Goal: Information Seeking & Learning: Check status

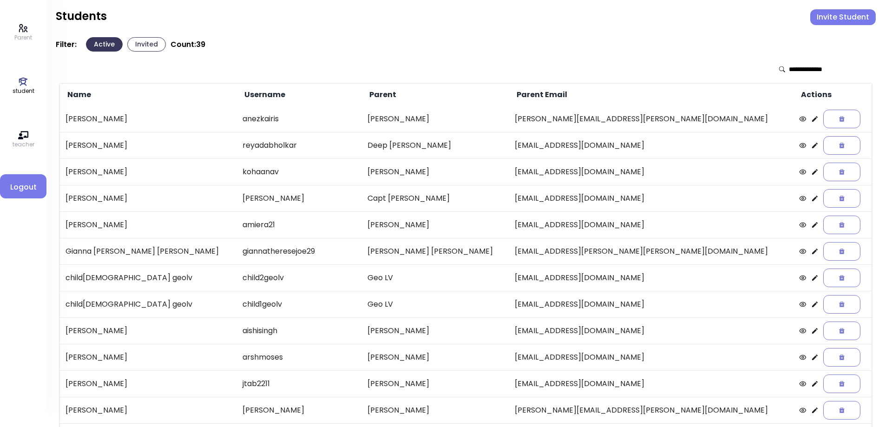
scroll to position [107, 0]
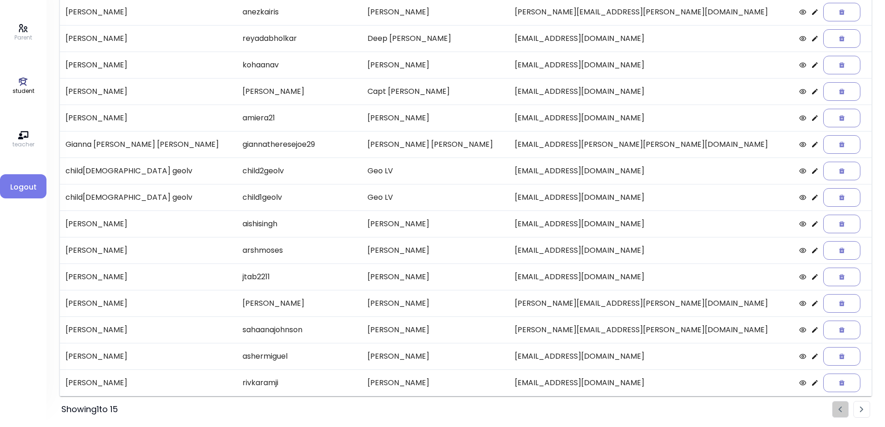
click at [861, 412] on li "Pagination" at bounding box center [861, 409] width 17 height 17
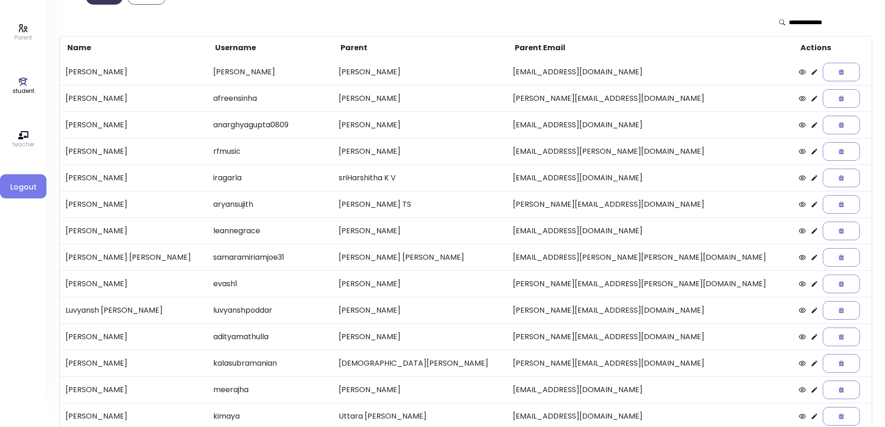
scroll to position [0, 0]
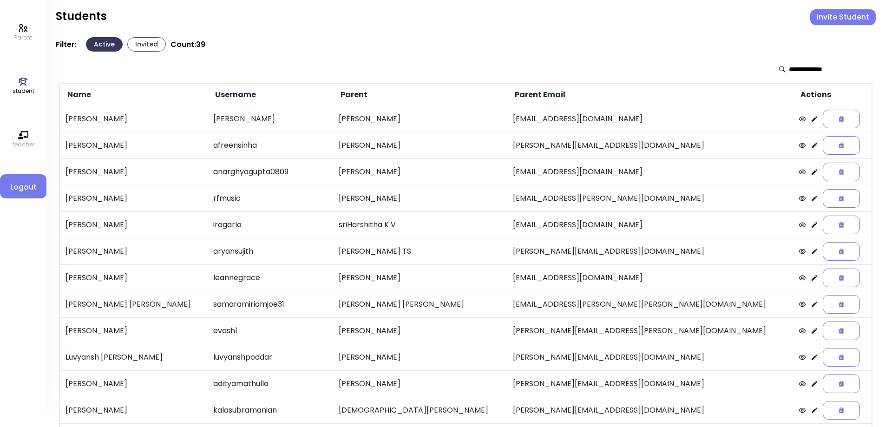
click at [810, 144] on icon at bounding box center [813, 145] width 7 height 7
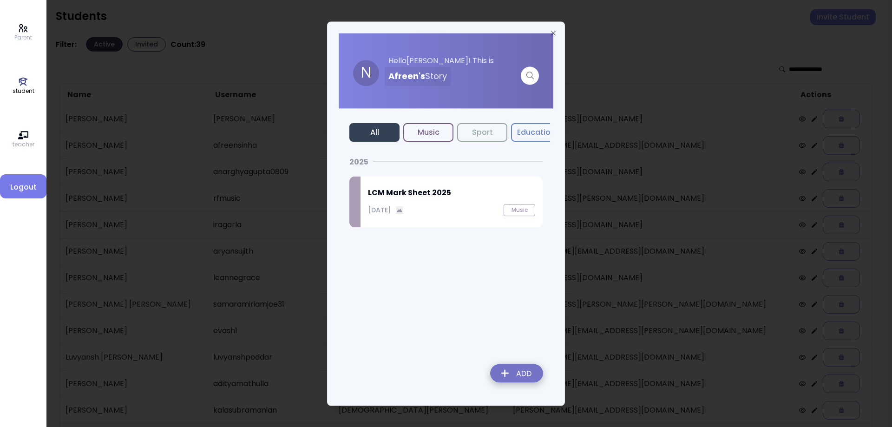
click at [391, 207] on p "[DATE]" at bounding box center [379, 210] width 23 height 10
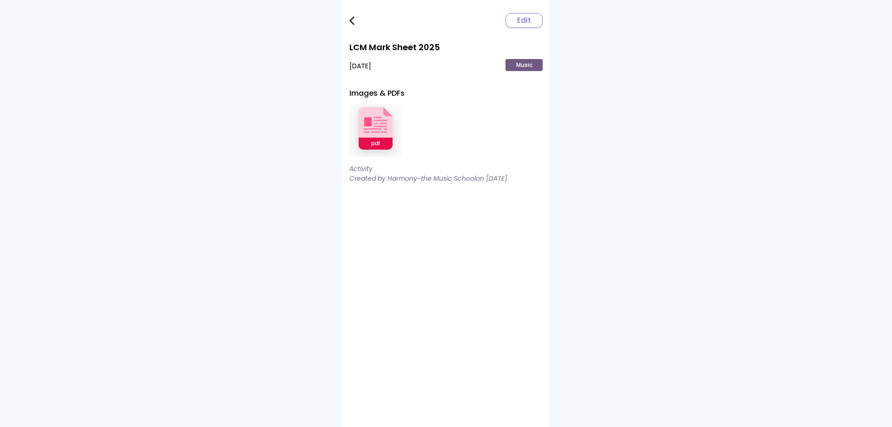
click at [384, 138] on img at bounding box center [375, 130] width 52 height 61
click at [351, 21] on img at bounding box center [351, 20] width 5 height 9
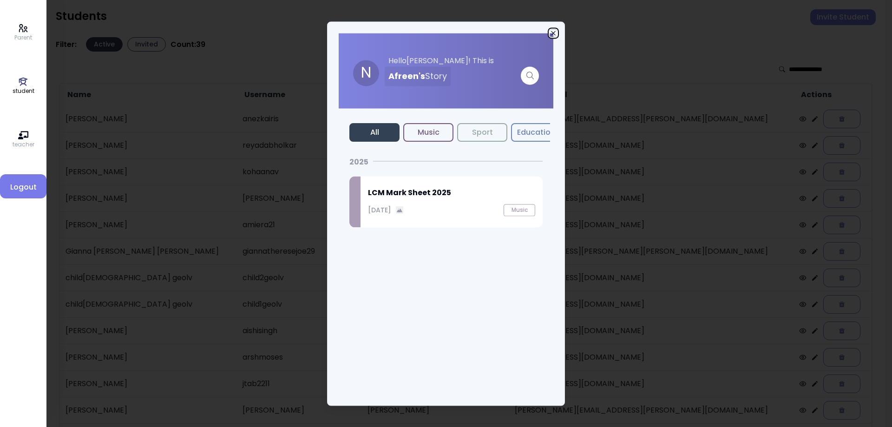
click at [553, 31] on icon "button" at bounding box center [552, 32] width 7 height 7
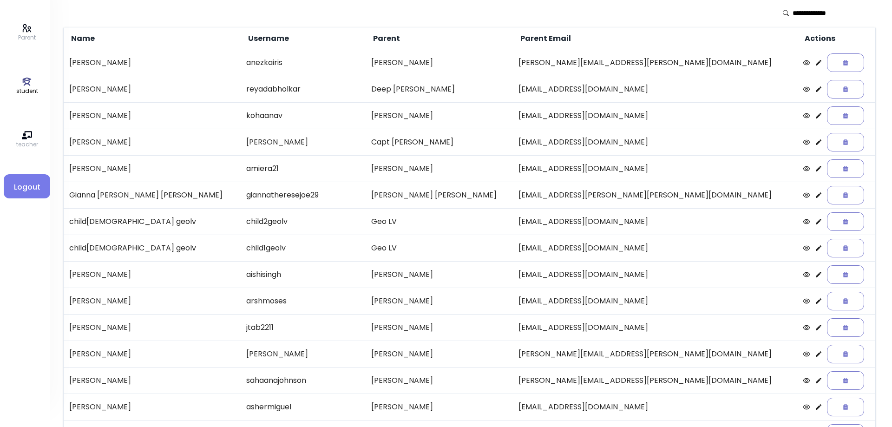
scroll to position [107, 0]
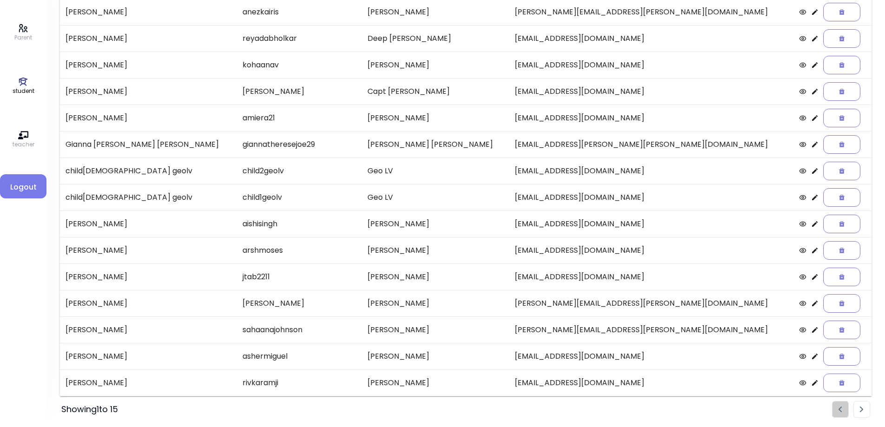
click at [860, 416] on li "Pagination" at bounding box center [861, 409] width 17 height 17
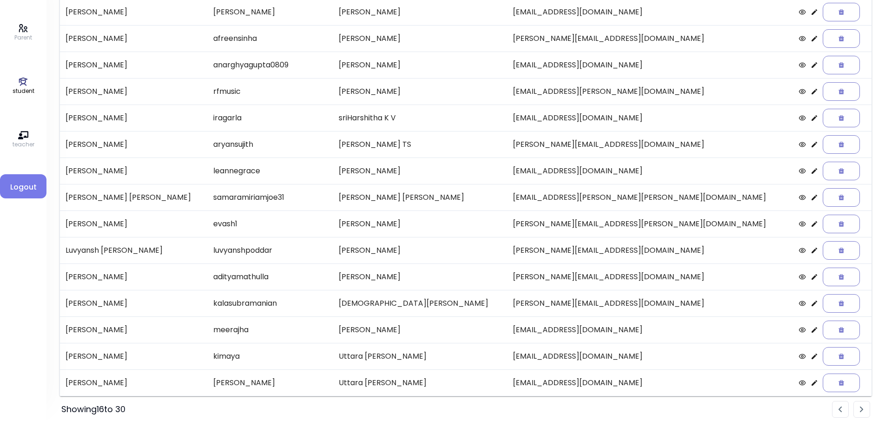
click at [810, 65] on icon at bounding box center [813, 64] width 7 height 7
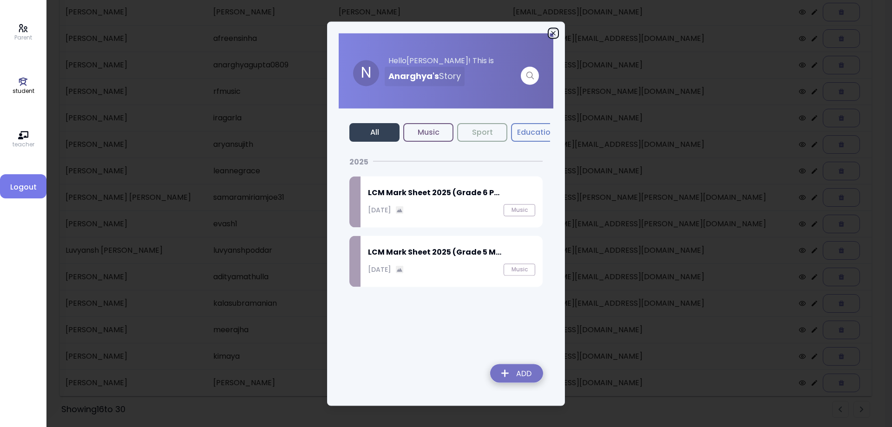
click at [553, 31] on icon "button" at bounding box center [552, 32] width 7 height 7
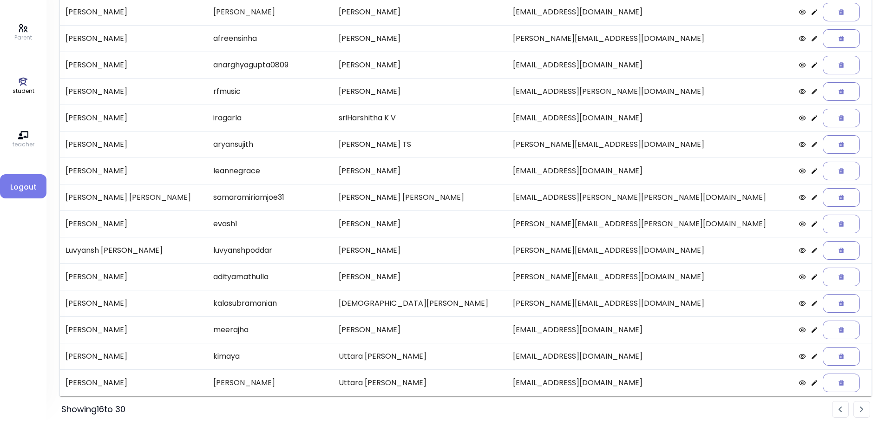
click at [811, 93] on icon at bounding box center [814, 92] width 6 height 6
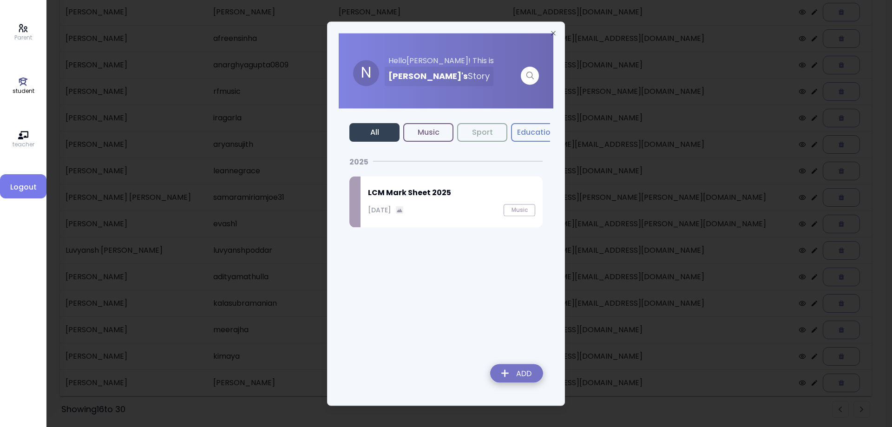
click at [399, 196] on h2 "LCM Mark Sheet 2025" at bounding box center [451, 192] width 167 height 11
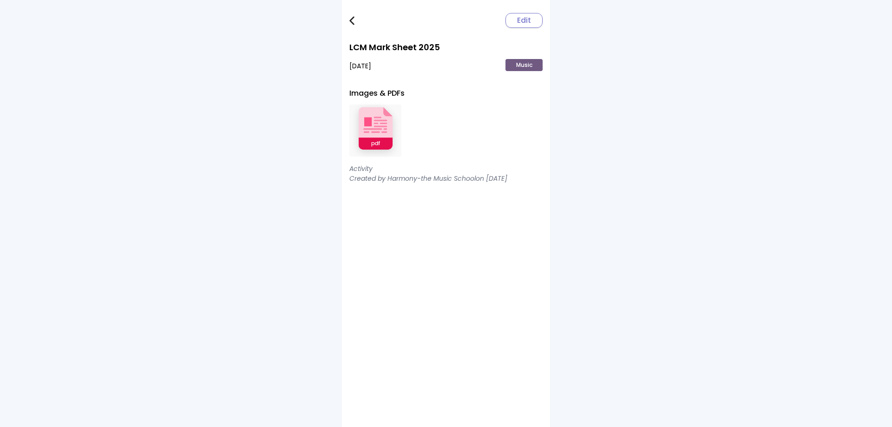
click at [367, 130] on img at bounding box center [375, 130] width 52 height 61
click at [353, 21] on img at bounding box center [351, 20] width 5 height 9
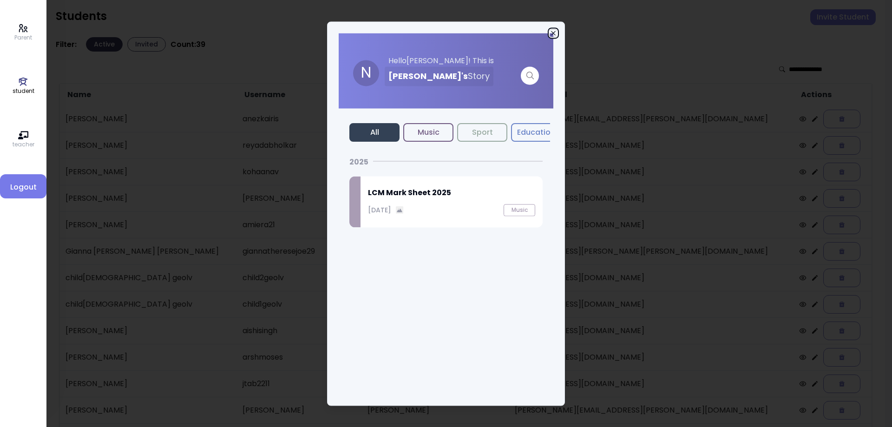
click at [552, 32] on icon "button" at bounding box center [553, 33] width 4 height 4
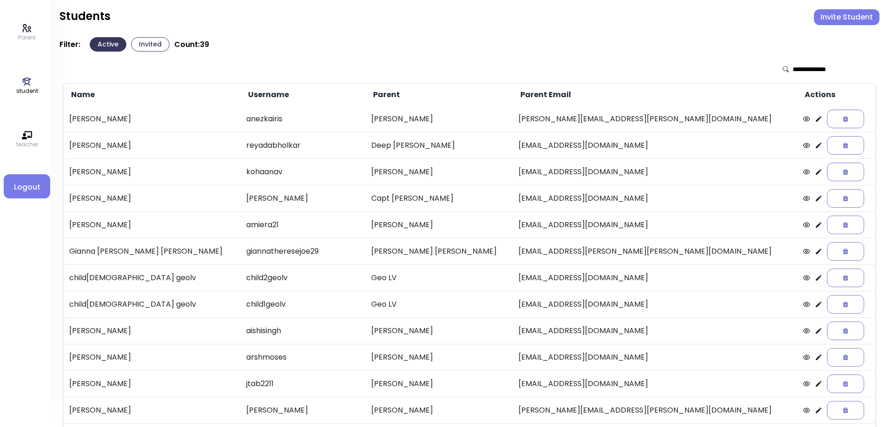
scroll to position [107, 0]
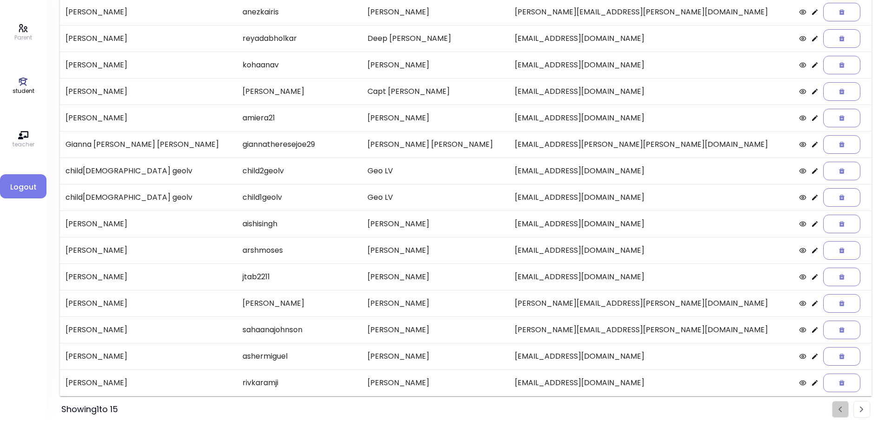
click at [859, 409] on li "Pagination" at bounding box center [861, 409] width 17 height 17
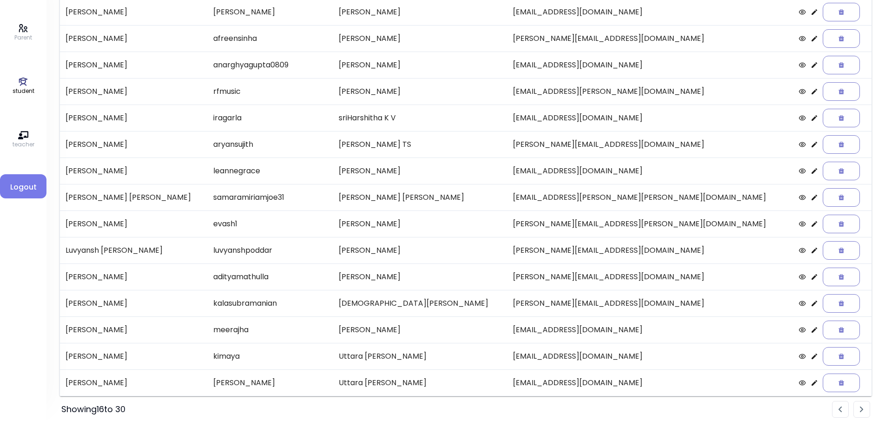
click at [811, 66] on icon at bounding box center [814, 65] width 6 height 6
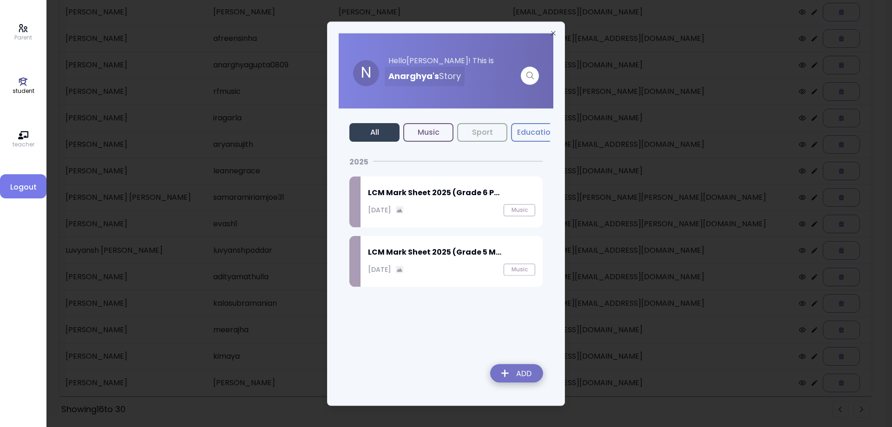
click at [419, 198] on div "LCM Mark Sheet 2025 (Grade 6 P... [DATE] Music" at bounding box center [451, 201] width 182 height 51
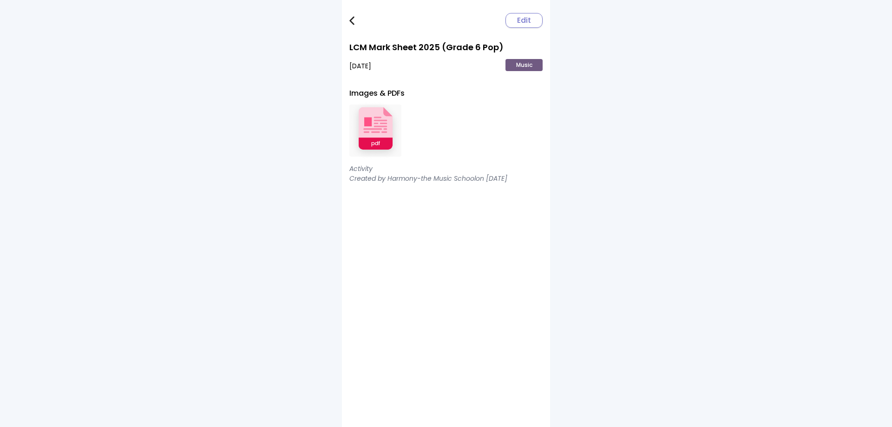
click at [387, 126] on img at bounding box center [375, 130] width 52 height 61
click at [353, 23] on img at bounding box center [351, 20] width 5 height 9
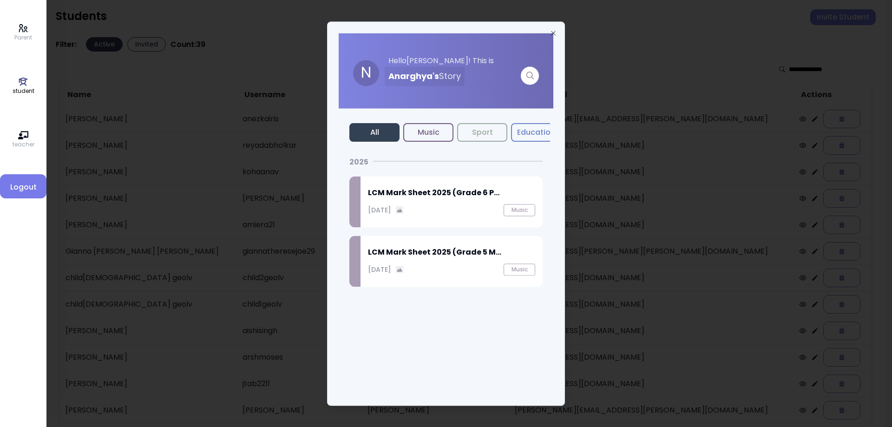
click at [420, 261] on div "LCM Mark Sheet 2025 (Grade 5 M... [DATE] Music" at bounding box center [451, 260] width 182 height 51
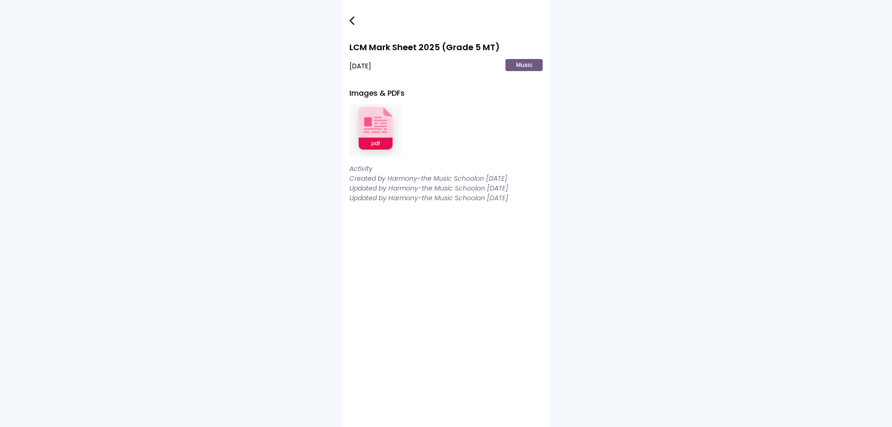
click at [373, 132] on img at bounding box center [375, 130] width 52 height 61
click at [354, 23] on link at bounding box center [358, 20] width 19 height 19
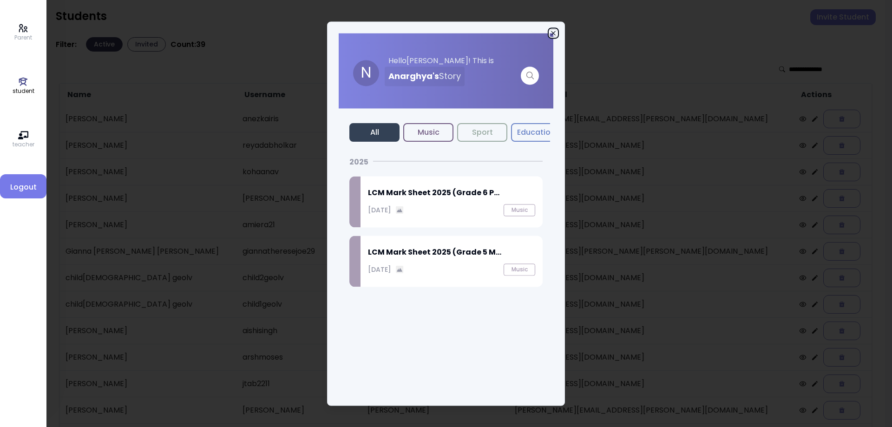
click at [553, 29] on icon "button" at bounding box center [552, 32] width 7 height 7
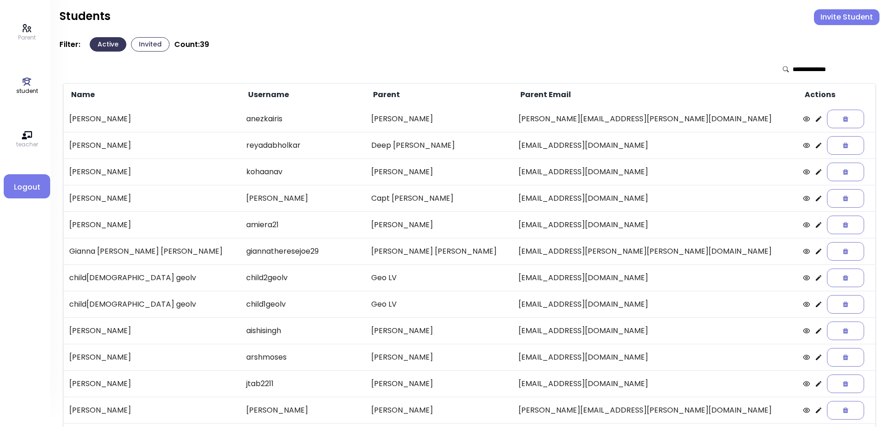
scroll to position [107, 0]
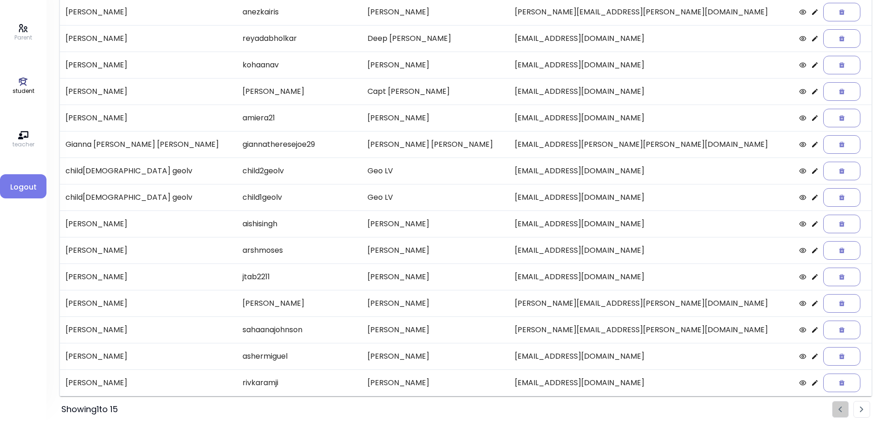
click at [861, 413] on li "Pagination" at bounding box center [861, 409] width 17 height 17
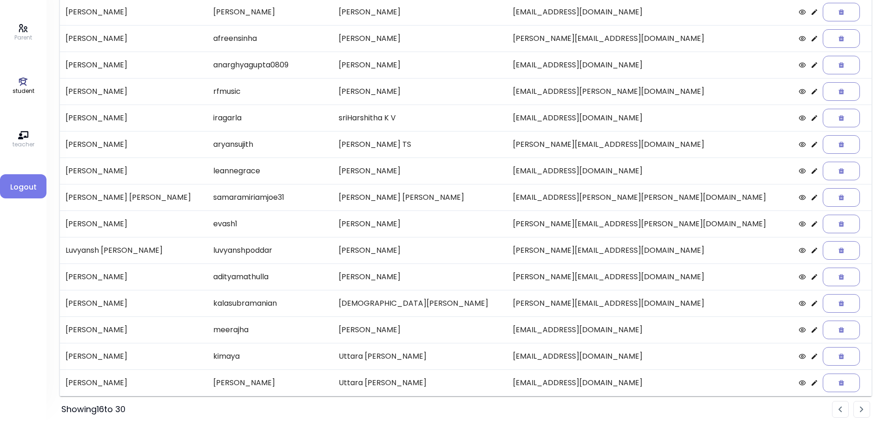
click at [811, 120] on icon at bounding box center [814, 118] width 6 height 6
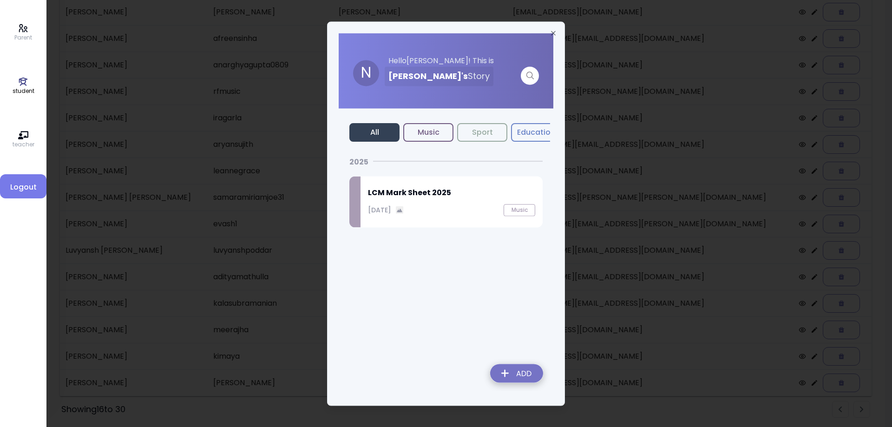
click at [398, 195] on h2 "LCM Mark Sheet 2025" at bounding box center [451, 192] width 167 height 11
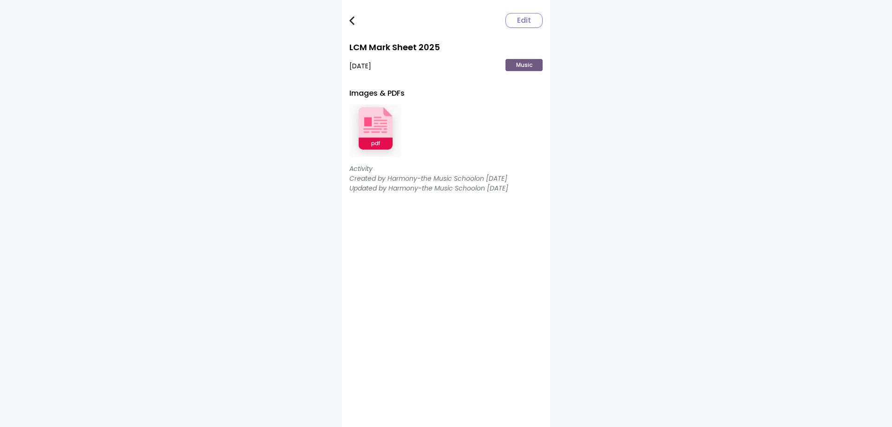
click at [384, 125] on img at bounding box center [375, 130] width 52 height 61
click at [353, 24] on img at bounding box center [351, 20] width 5 height 9
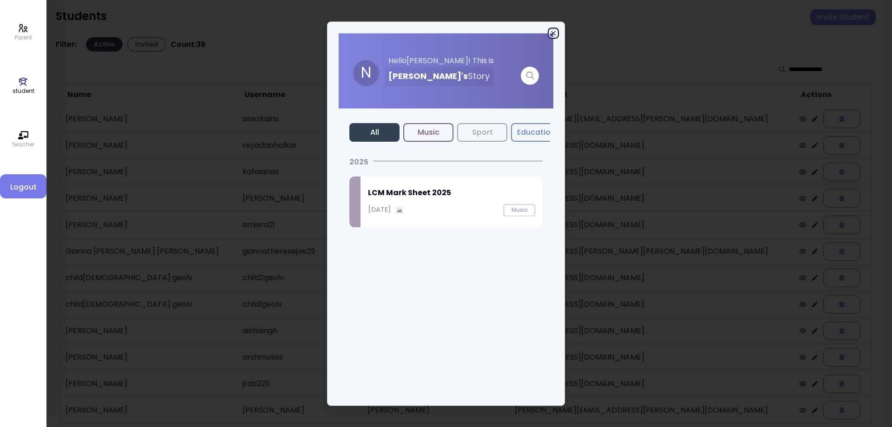
click at [553, 34] on icon "button" at bounding box center [552, 32] width 7 height 7
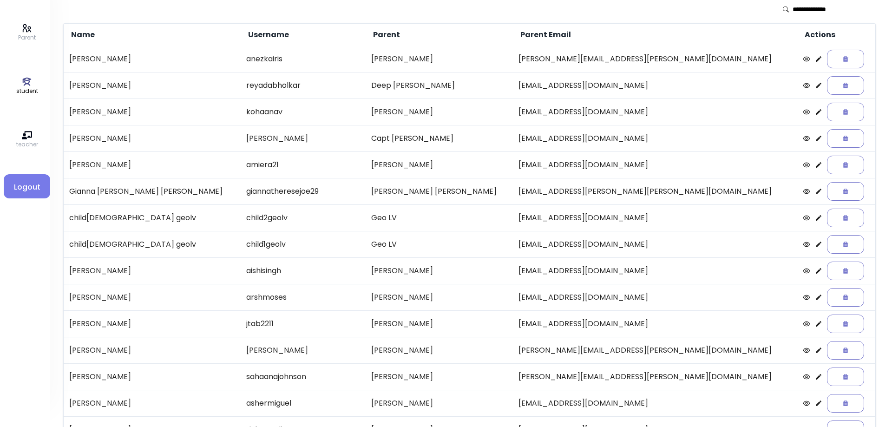
scroll to position [107, 0]
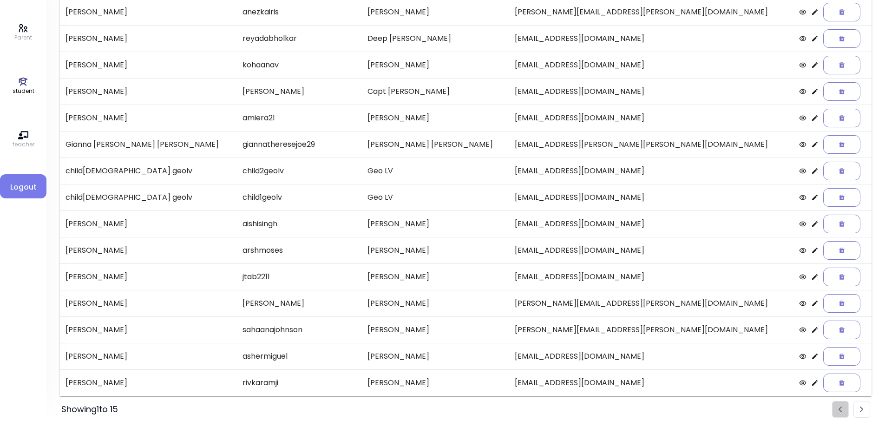
click at [862, 408] on img "Pagination" at bounding box center [862, 409] width 4 height 6
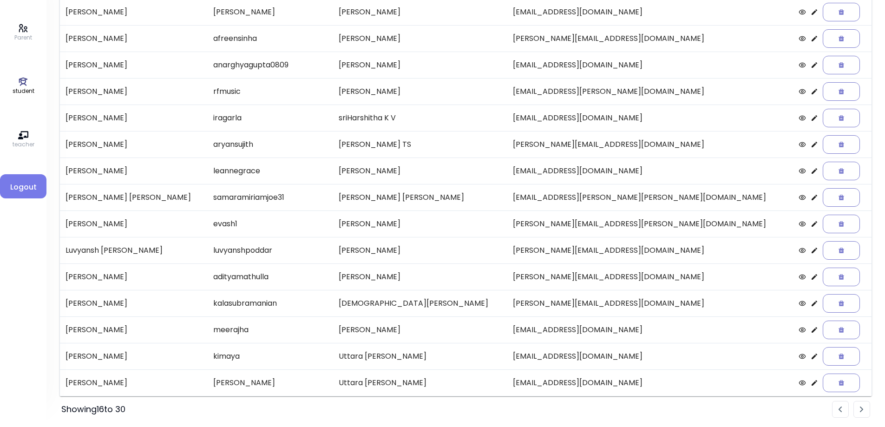
click at [811, 144] on icon at bounding box center [814, 145] width 6 height 6
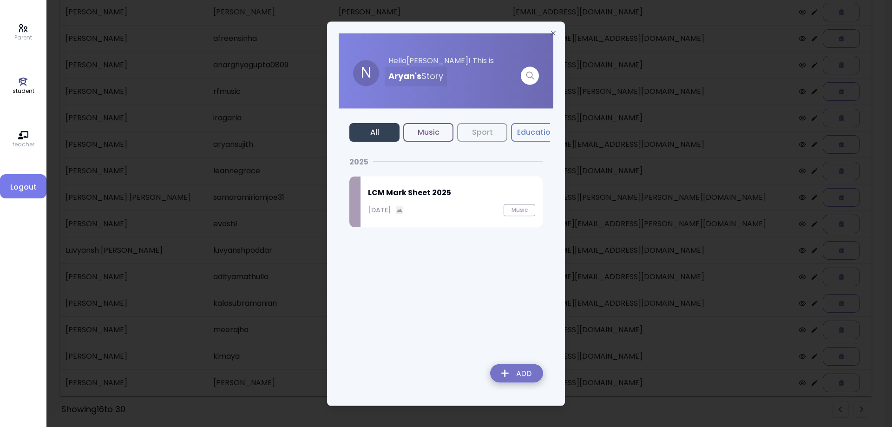
click at [391, 208] on p "[DATE]" at bounding box center [379, 210] width 23 height 10
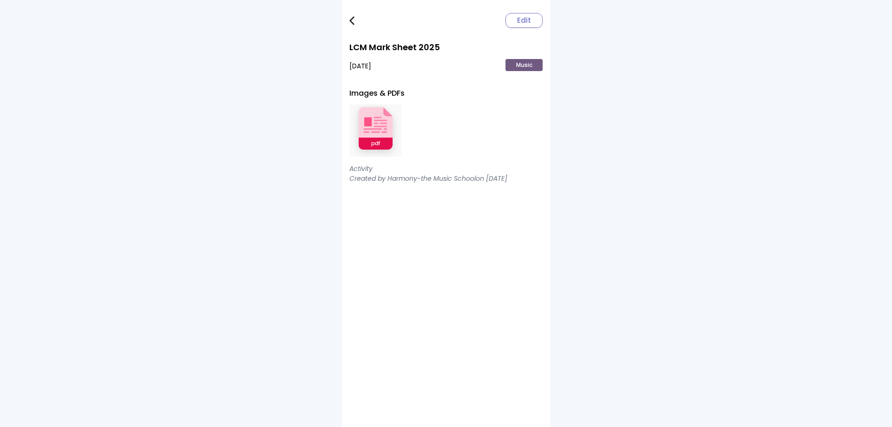
click at [373, 139] on img at bounding box center [375, 130] width 52 height 61
click at [352, 20] on img at bounding box center [351, 20] width 5 height 9
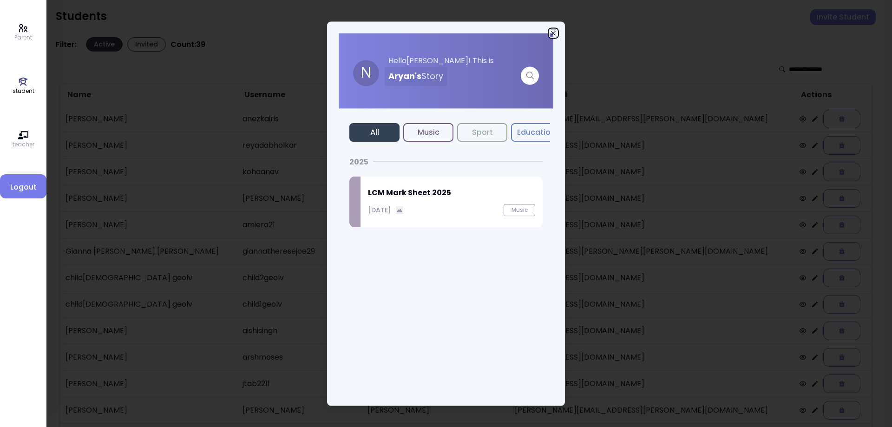
click at [551, 34] on icon "button" at bounding box center [552, 32] width 7 height 7
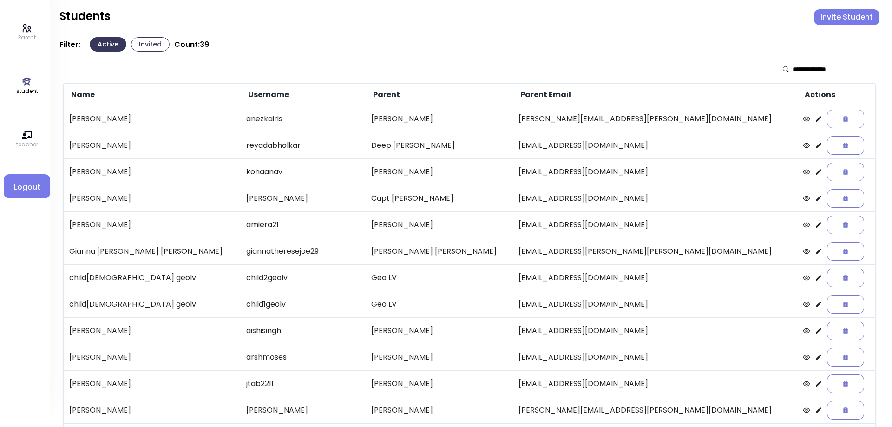
scroll to position [107, 0]
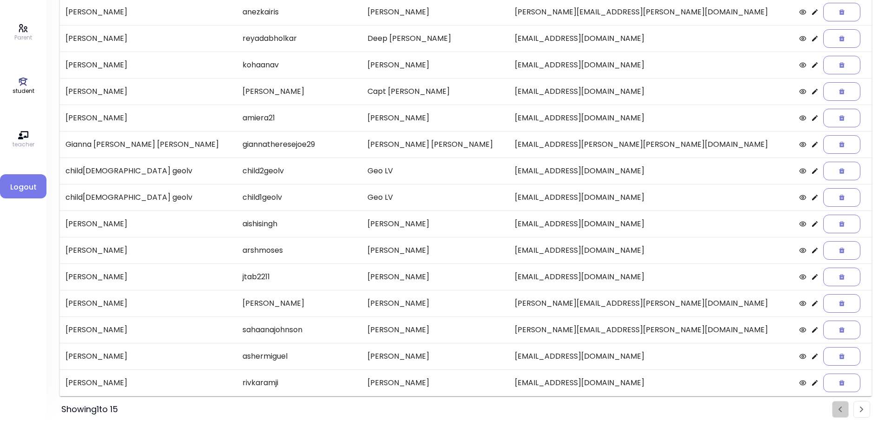
click at [860, 412] on li "Pagination" at bounding box center [861, 409] width 17 height 17
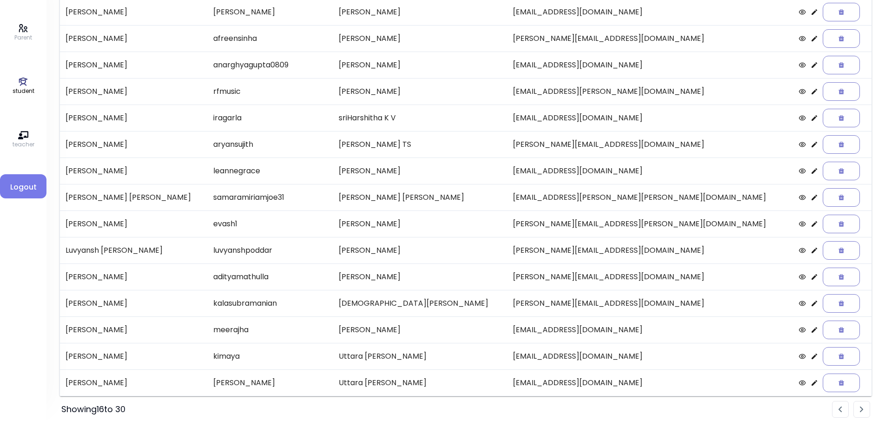
click at [810, 173] on icon at bounding box center [813, 170] width 7 height 7
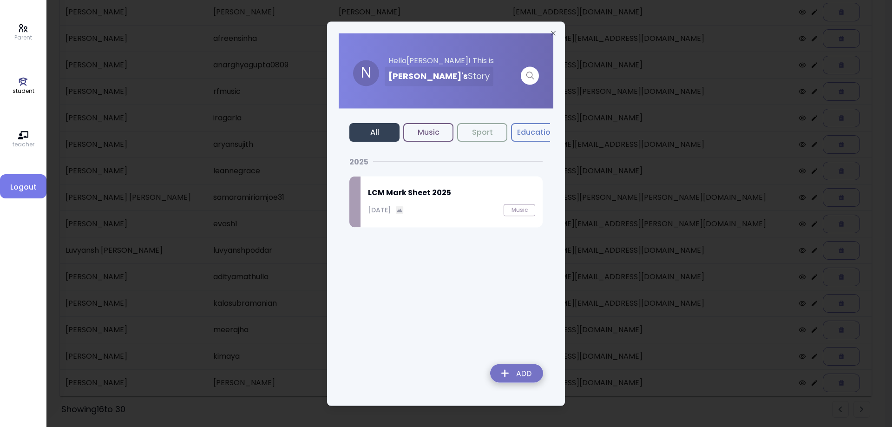
click at [404, 207] on div "[DATE]" at bounding box center [386, 210] width 36 height 10
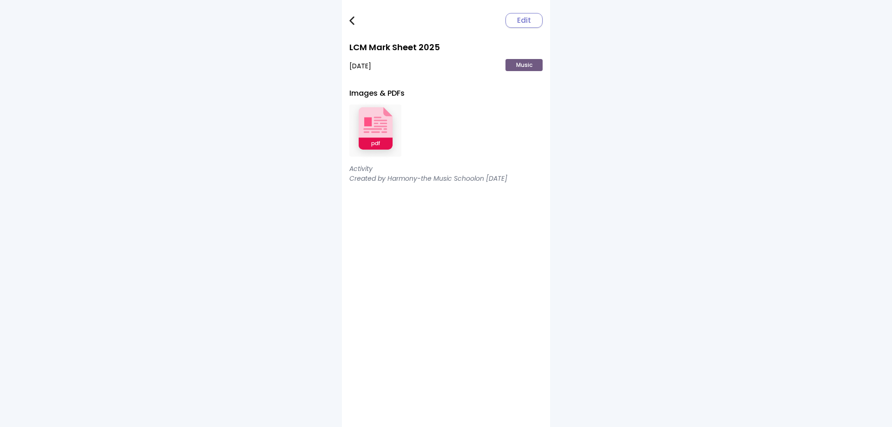
click at [379, 131] on img at bounding box center [375, 130] width 52 height 61
click at [353, 22] on img at bounding box center [351, 20] width 5 height 9
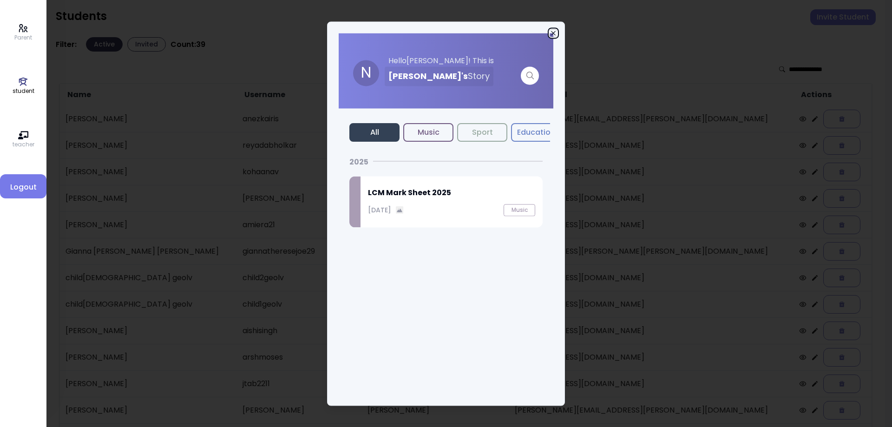
click at [553, 33] on icon "button" at bounding box center [553, 33] width 4 height 4
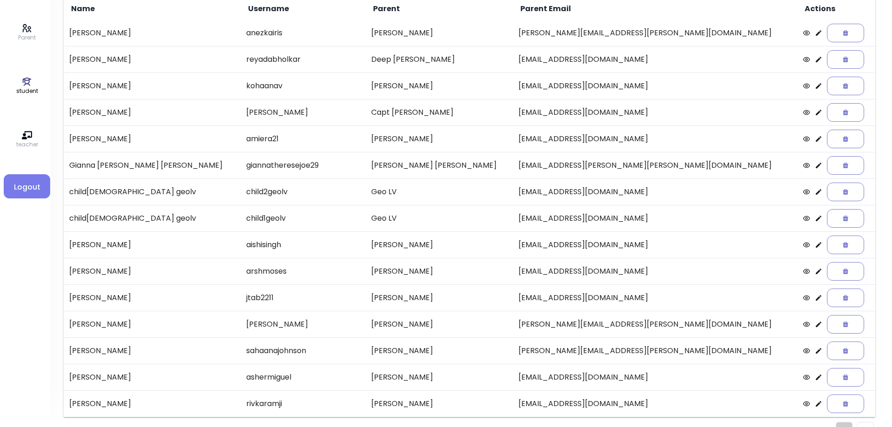
scroll to position [107, 0]
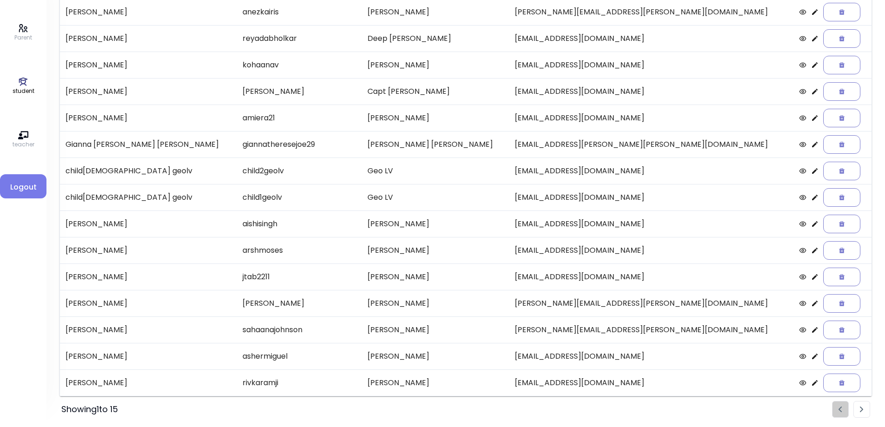
click at [864, 413] on li "Pagination" at bounding box center [861, 409] width 17 height 17
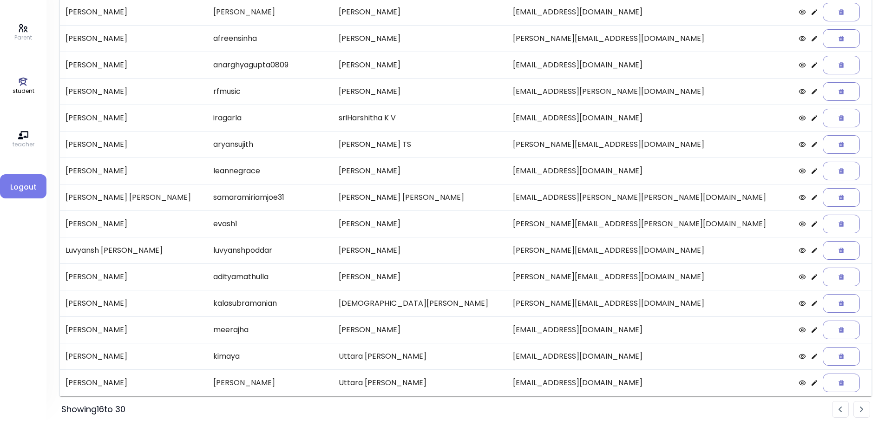
click at [810, 200] on icon at bounding box center [813, 197] width 7 height 7
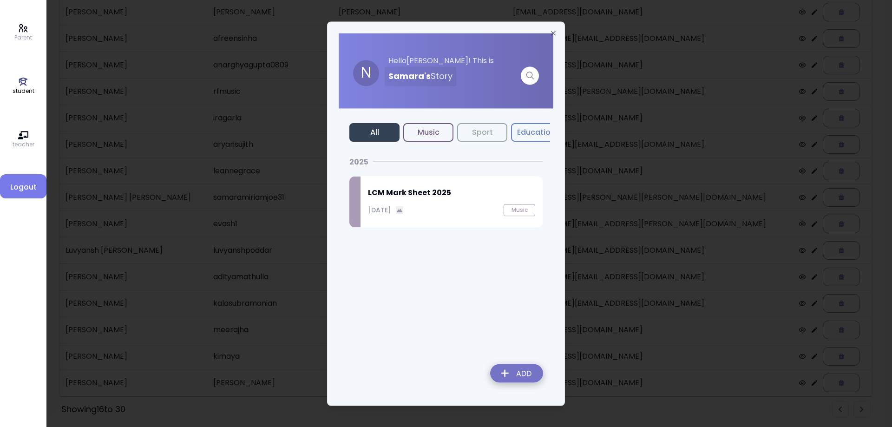
click at [402, 204] on div "[DATE] Music" at bounding box center [451, 210] width 167 height 12
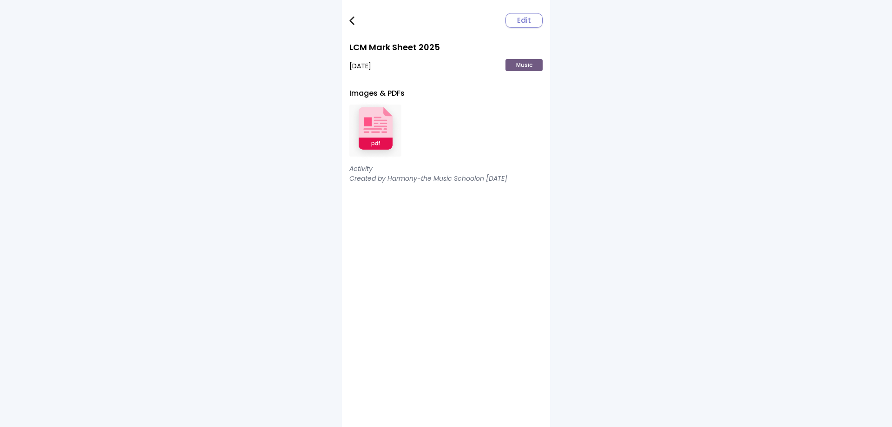
click at [375, 133] on img at bounding box center [375, 130] width 52 height 61
click at [352, 20] on img at bounding box center [351, 20] width 5 height 9
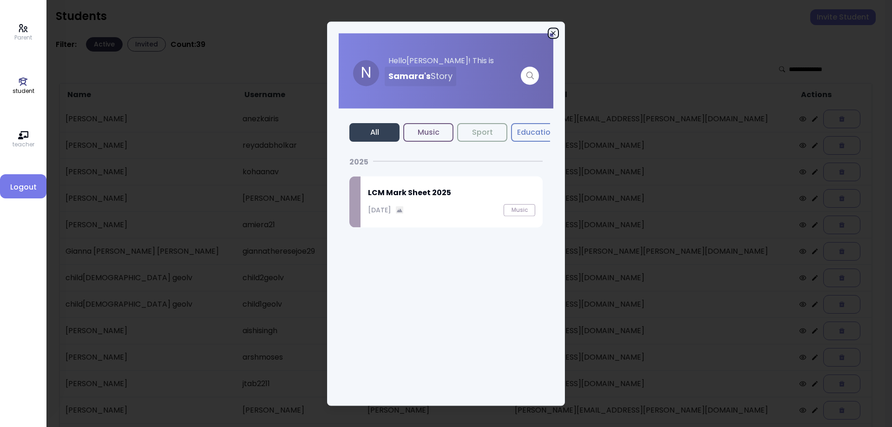
click at [551, 33] on icon "button" at bounding box center [552, 32] width 7 height 7
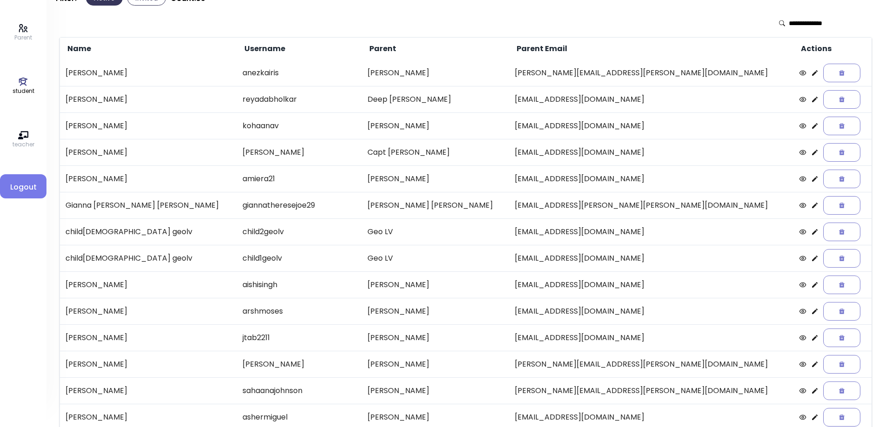
scroll to position [107, 0]
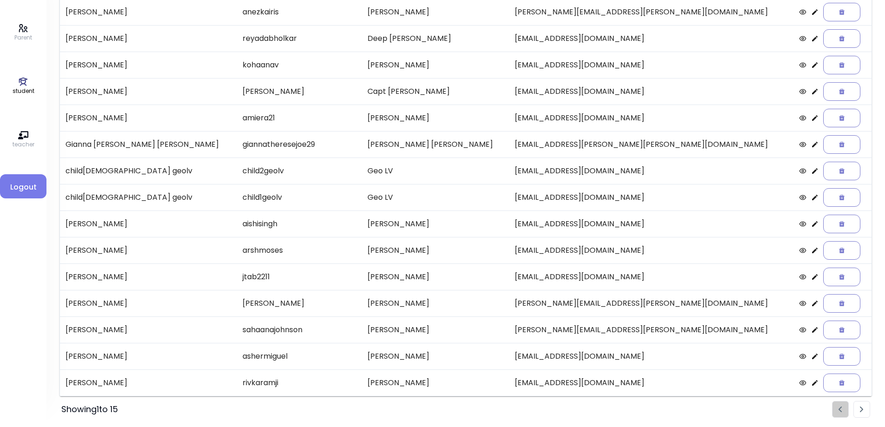
click at [858, 411] on li "Pagination" at bounding box center [861, 409] width 17 height 17
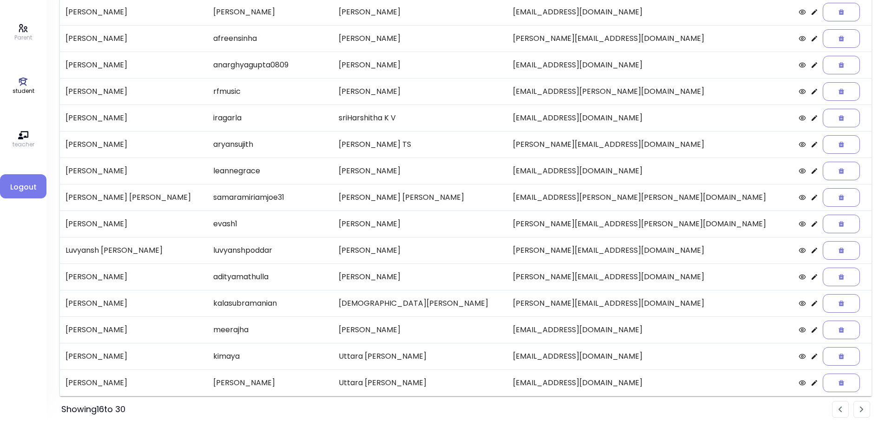
click at [811, 225] on icon at bounding box center [814, 224] width 6 height 6
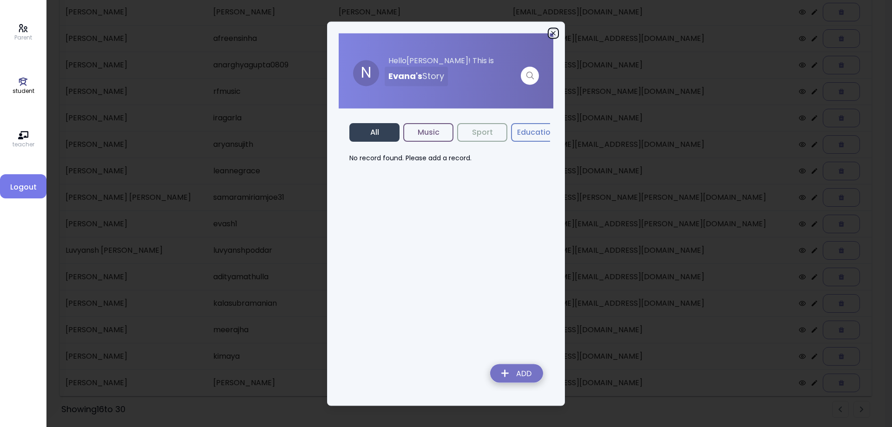
click at [551, 33] on icon "button" at bounding box center [552, 32] width 7 height 7
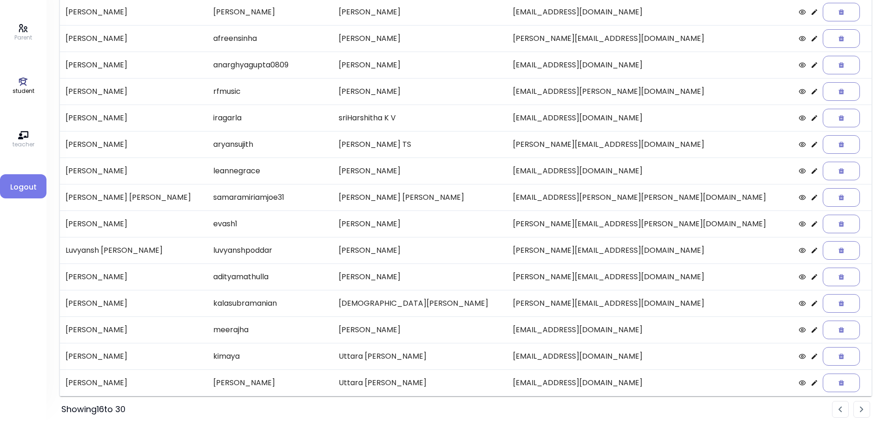
click at [810, 250] on icon at bounding box center [813, 250] width 7 height 7
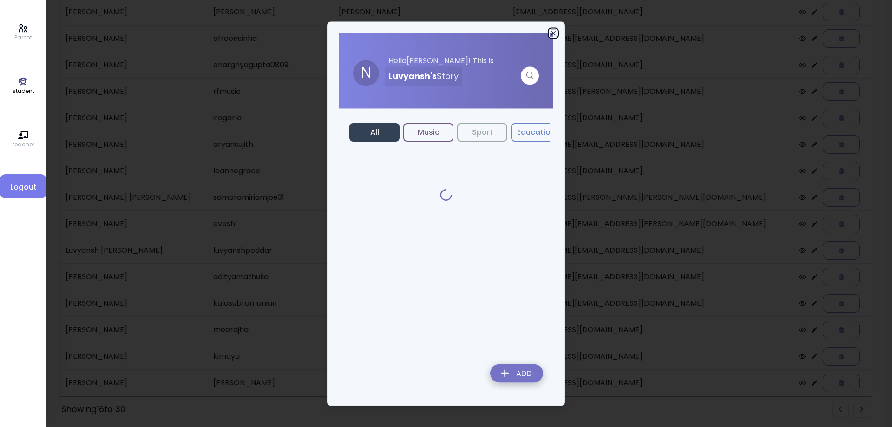
click at [555, 31] on icon "button" at bounding box center [553, 33] width 4 height 4
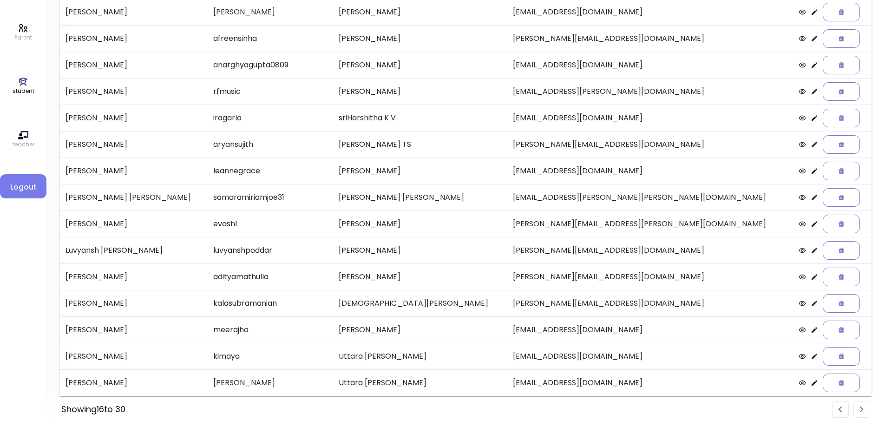
click at [810, 227] on icon at bounding box center [813, 223] width 7 height 7
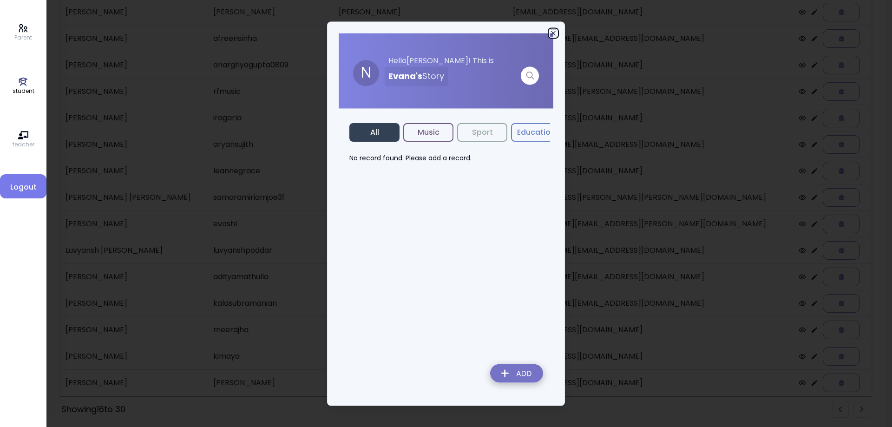
click at [552, 32] on icon "button" at bounding box center [552, 32] width 7 height 7
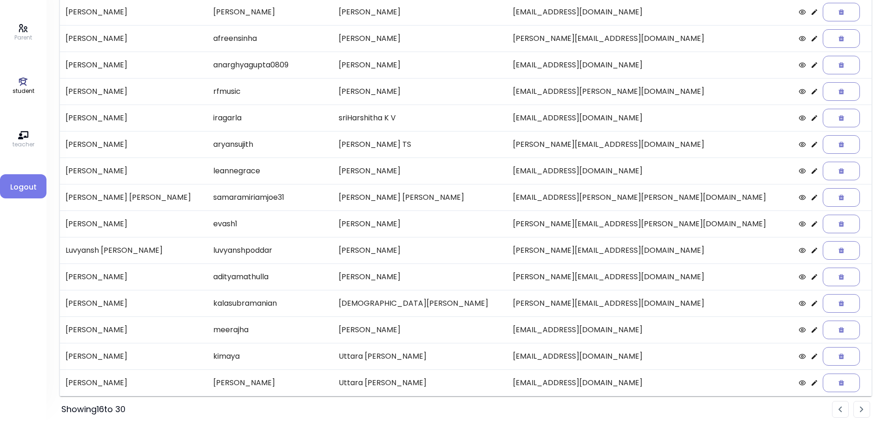
click at [810, 250] on icon at bounding box center [813, 250] width 7 height 7
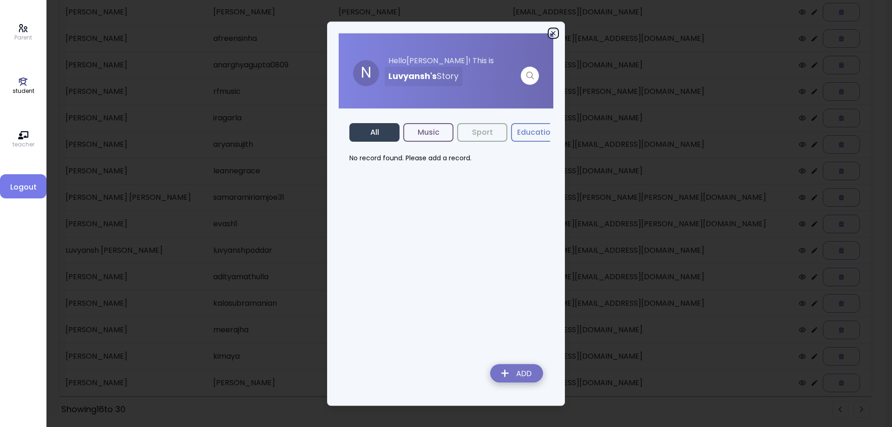
click at [555, 33] on icon "button" at bounding box center [552, 32] width 7 height 7
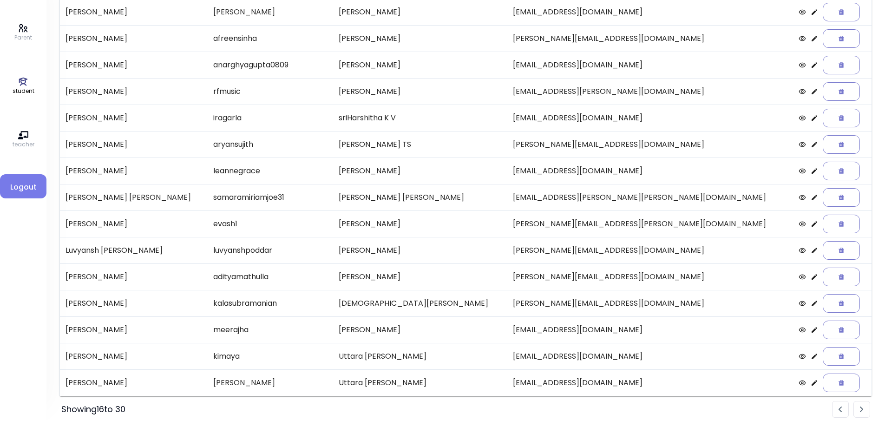
click at [810, 277] on icon at bounding box center [813, 276] width 7 height 7
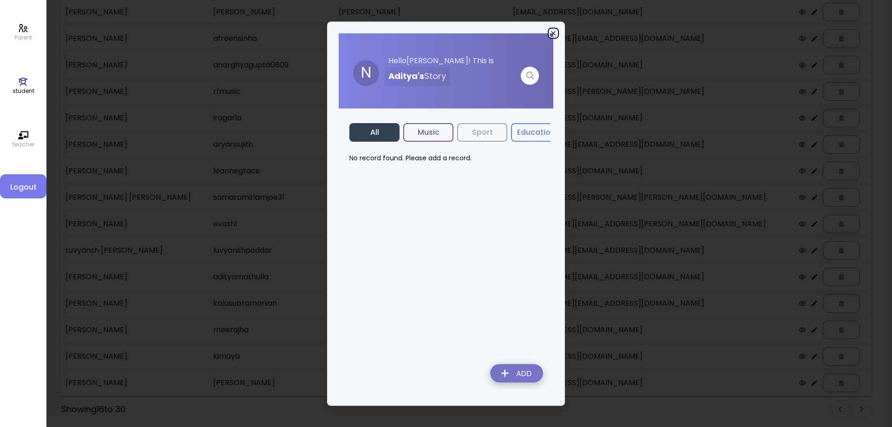
click at [552, 34] on icon "button" at bounding box center [552, 32] width 7 height 7
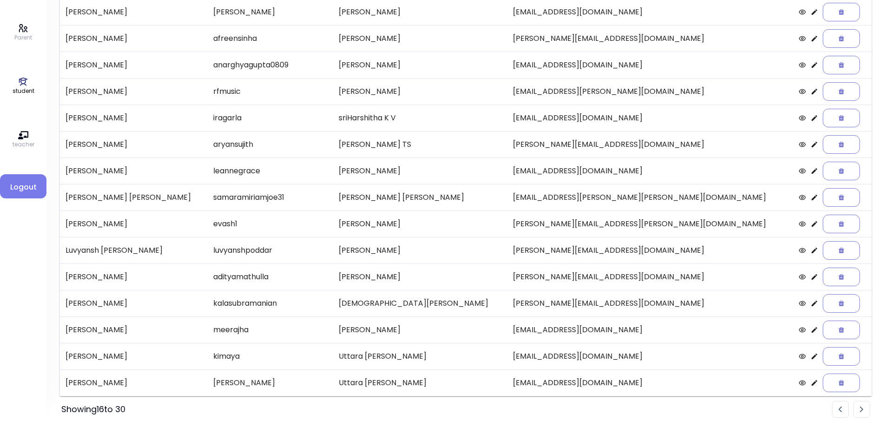
click at [811, 305] on icon at bounding box center [814, 303] width 6 height 6
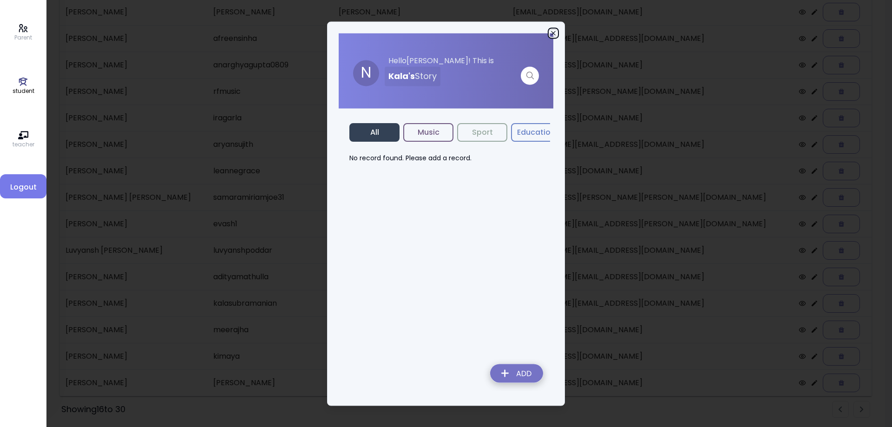
click at [553, 33] on icon "button" at bounding box center [552, 32] width 7 height 7
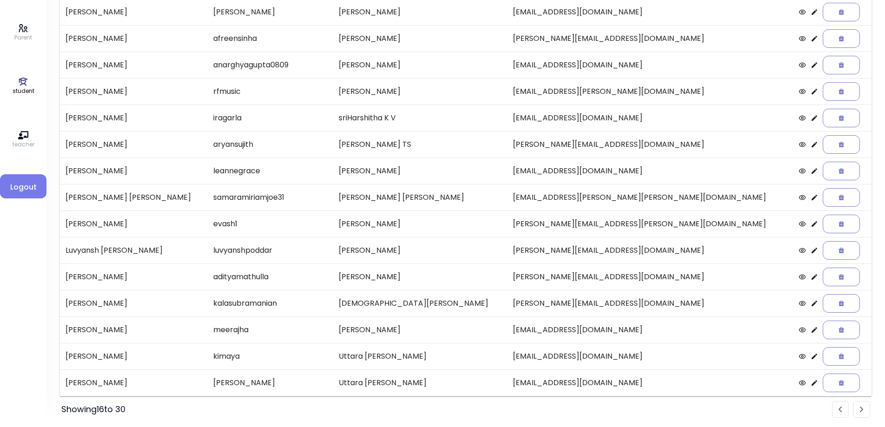
click at [811, 332] on icon at bounding box center [814, 330] width 6 height 6
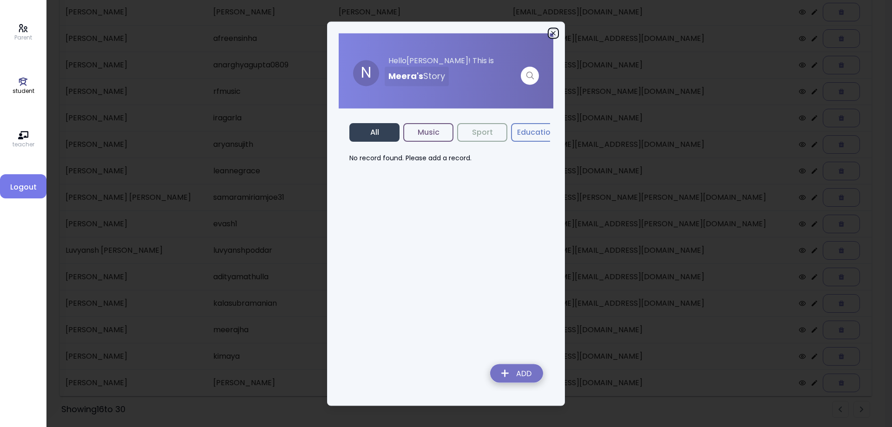
click at [555, 35] on icon "button" at bounding box center [552, 32] width 7 height 7
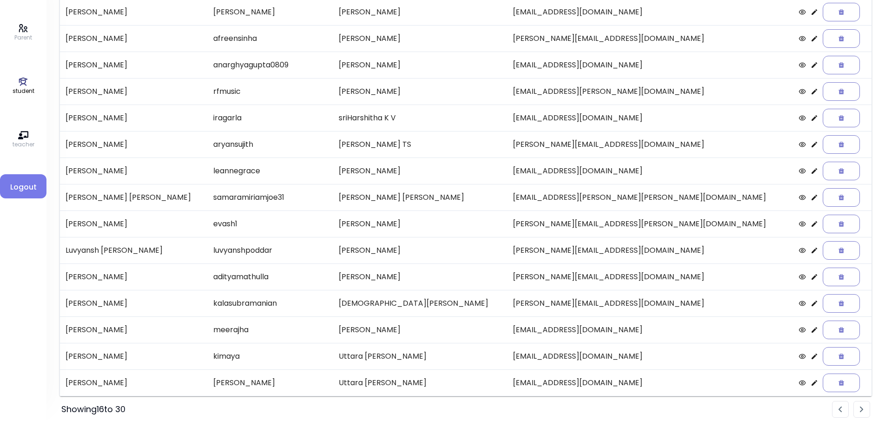
click at [810, 356] on icon at bounding box center [813, 355] width 7 height 7
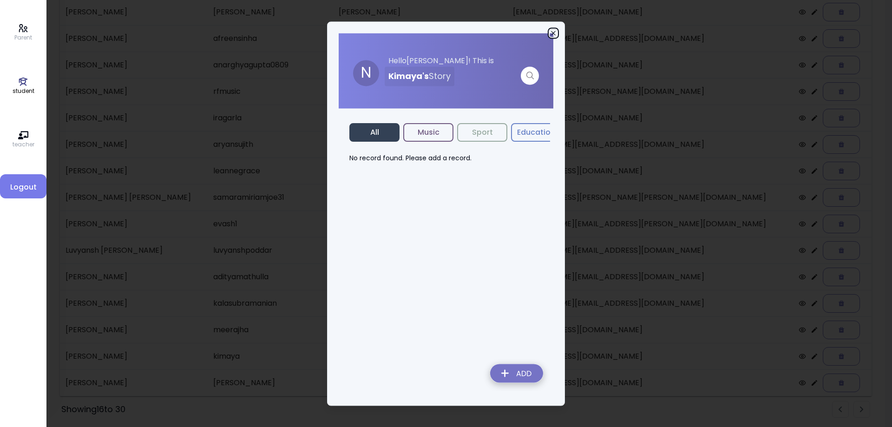
click at [549, 33] on icon "button" at bounding box center [552, 32] width 7 height 7
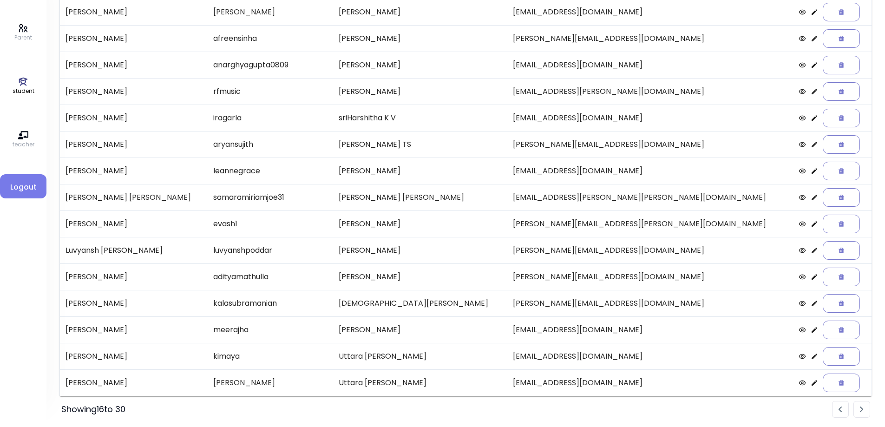
click at [810, 384] on icon at bounding box center [813, 382] width 7 height 7
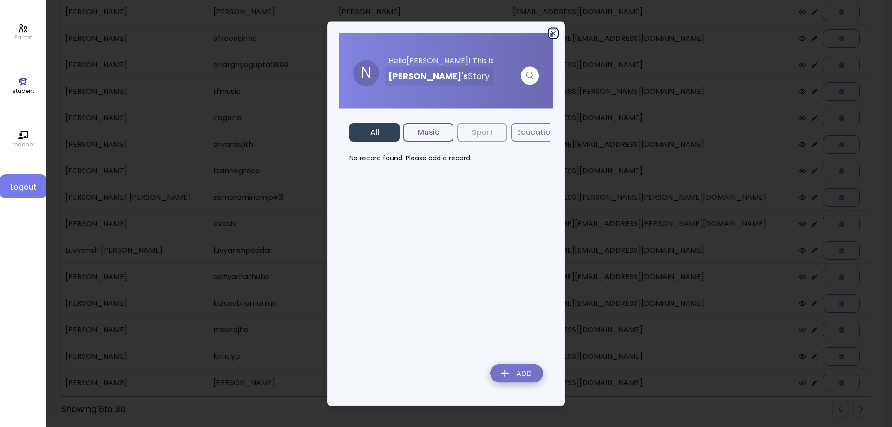
click at [550, 33] on icon "button" at bounding box center [552, 32] width 7 height 7
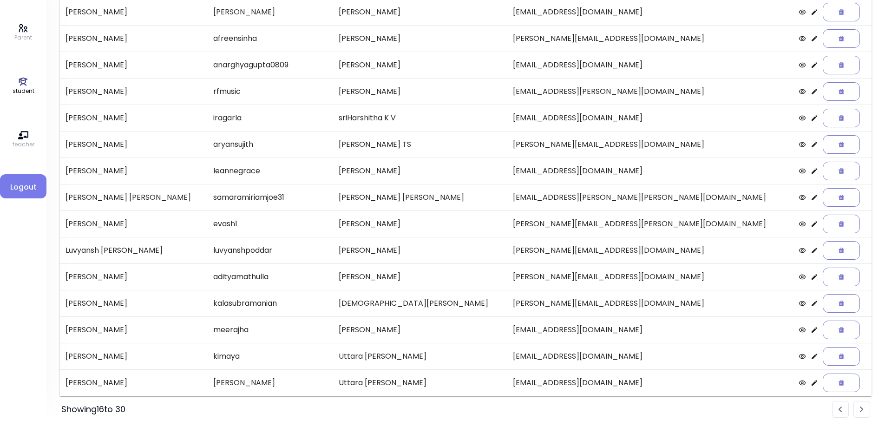
click at [865, 411] on li "Pagination" at bounding box center [861, 409] width 17 height 17
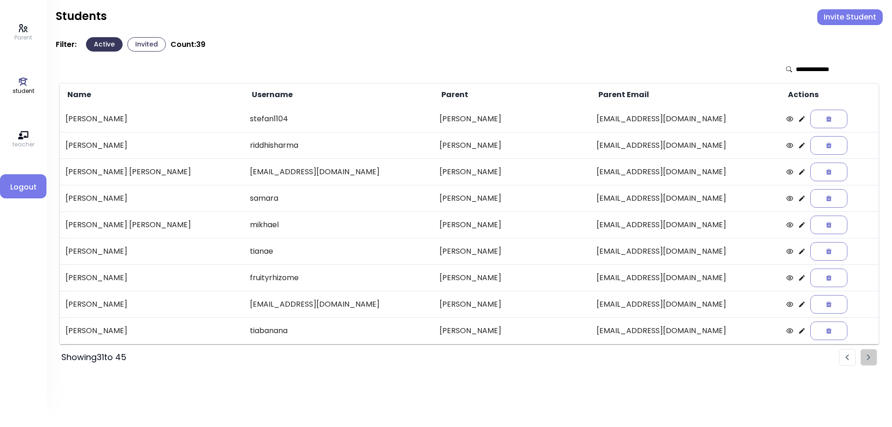
click at [799, 122] on icon at bounding box center [802, 119] width 6 height 6
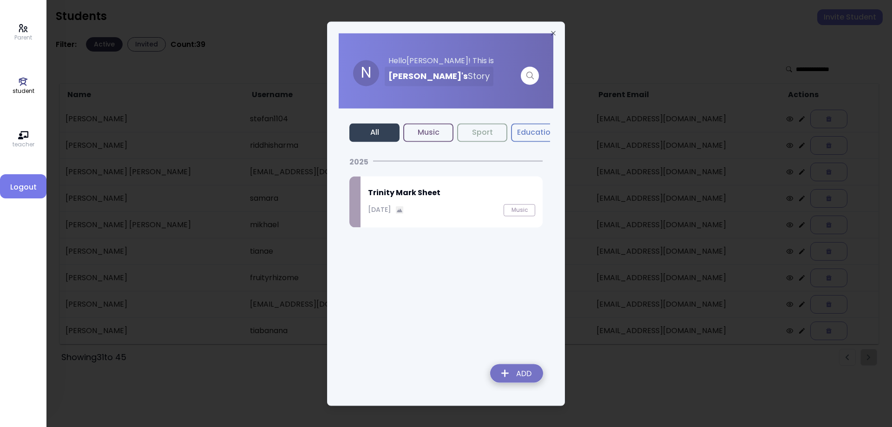
click at [433, 195] on h2 "Trinity Mark Sheet" at bounding box center [451, 192] width 167 height 11
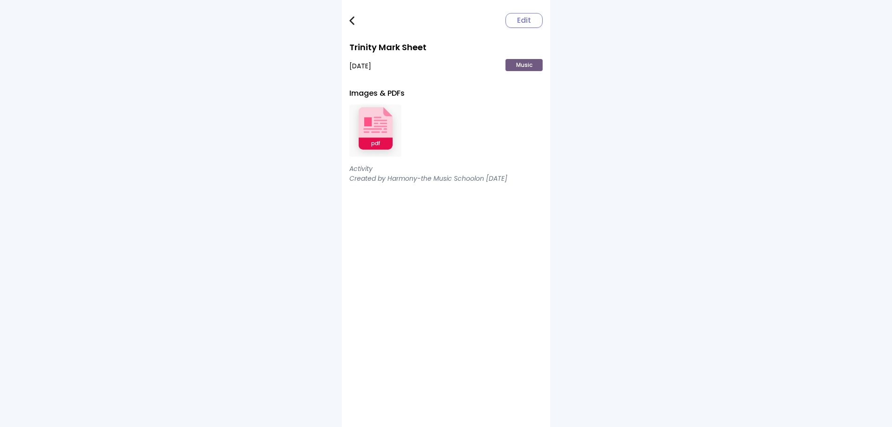
click at [374, 125] on img at bounding box center [375, 130] width 52 height 61
click at [352, 21] on img at bounding box center [351, 20] width 5 height 9
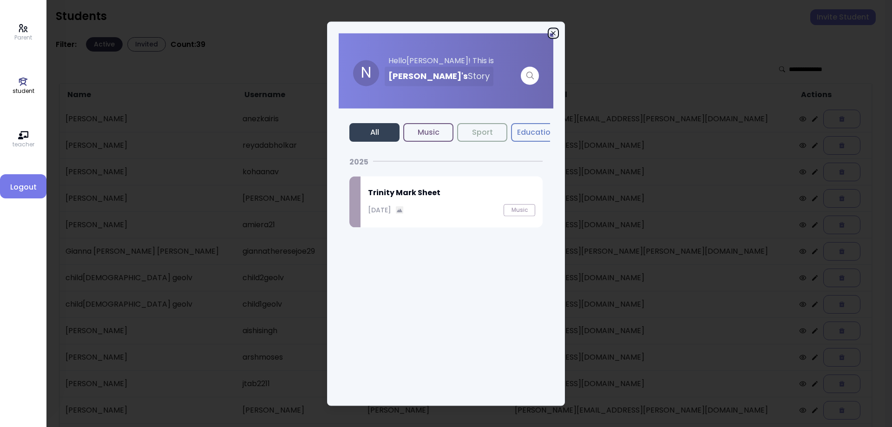
click at [553, 33] on icon "button" at bounding box center [552, 32] width 7 height 7
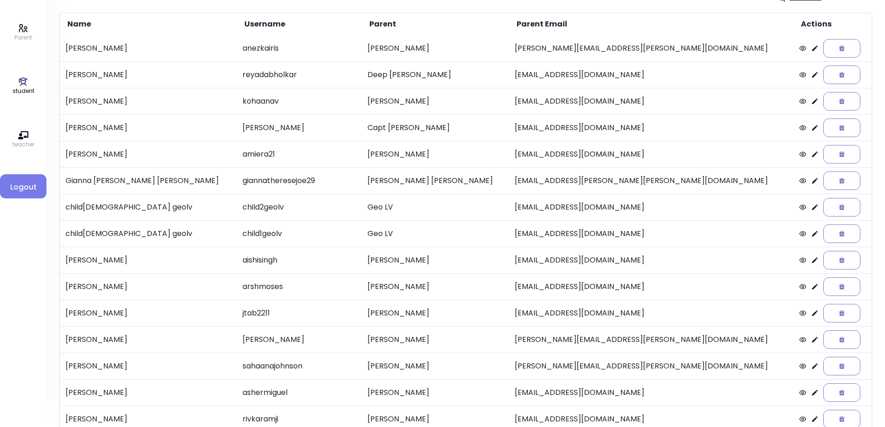
scroll to position [107, 0]
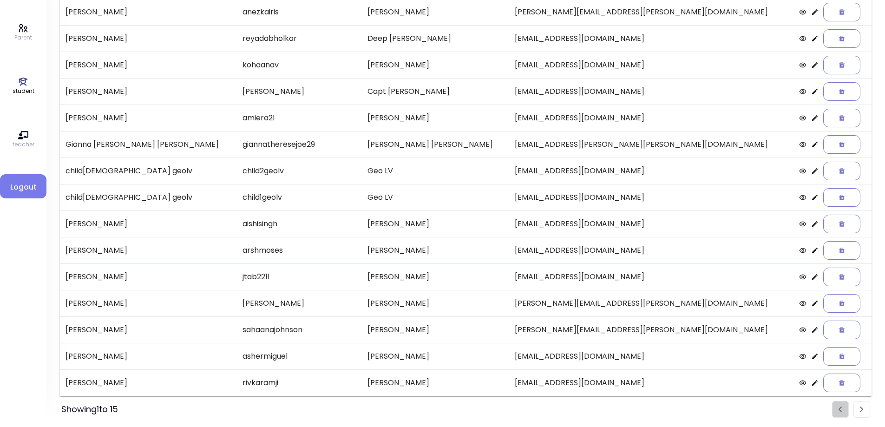
click at [857, 412] on li "Pagination" at bounding box center [861, 409] width 17 height 17
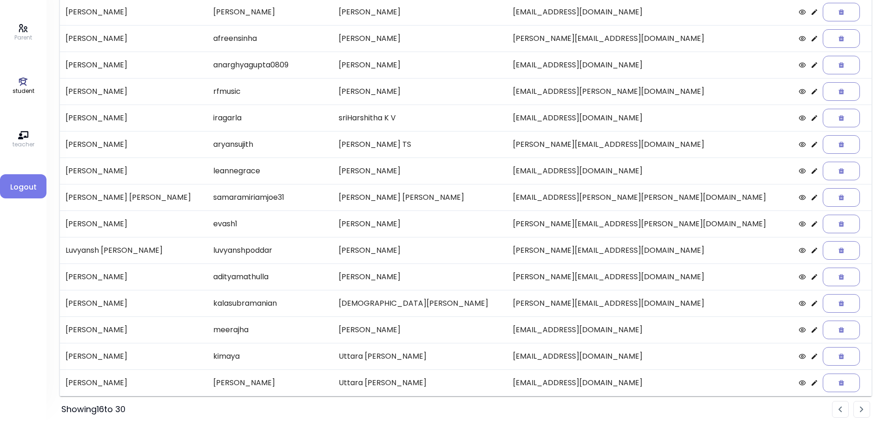
click at [857, 412] on li "Pagination" at bounding box center [861, 409] width 17 height 17
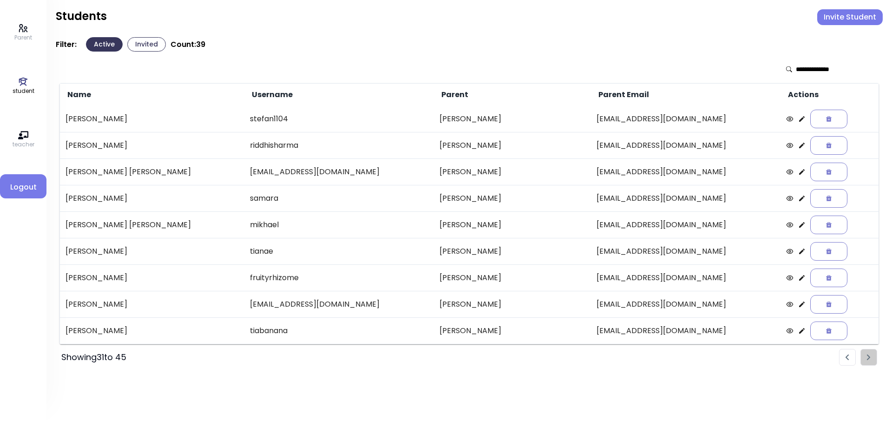
click at [799, 148] on icon at bounding box center [802, 146] width 6 height 6
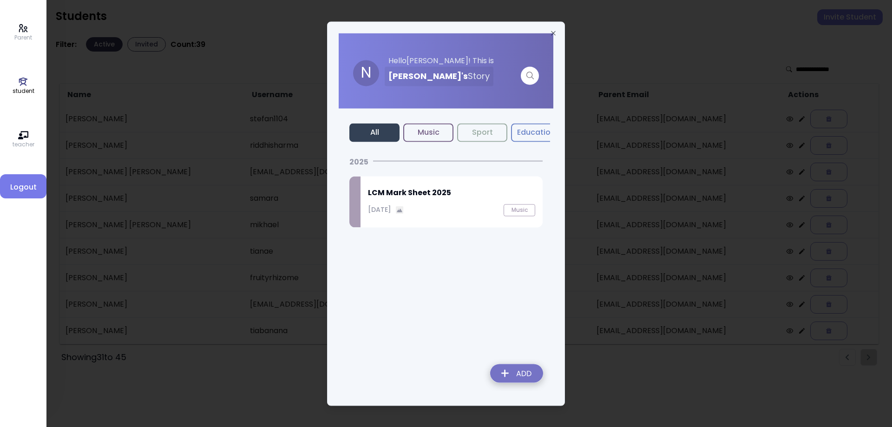
click at [391, 210] on p "[DATE]" at bounding box center [379, 210] width 23 height 10
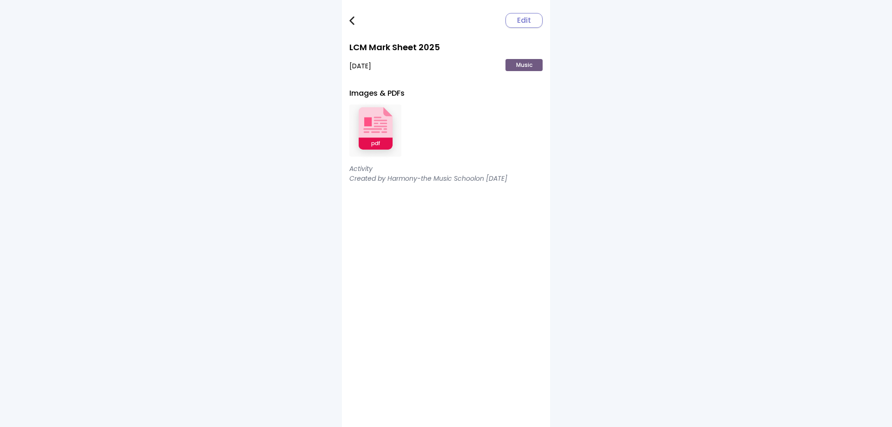
click at [382, 149] on img at bounding box center [375, 130] width 52 height 61
click at [353, 18] on img at bounding box center [351, 20] width 5 height 9
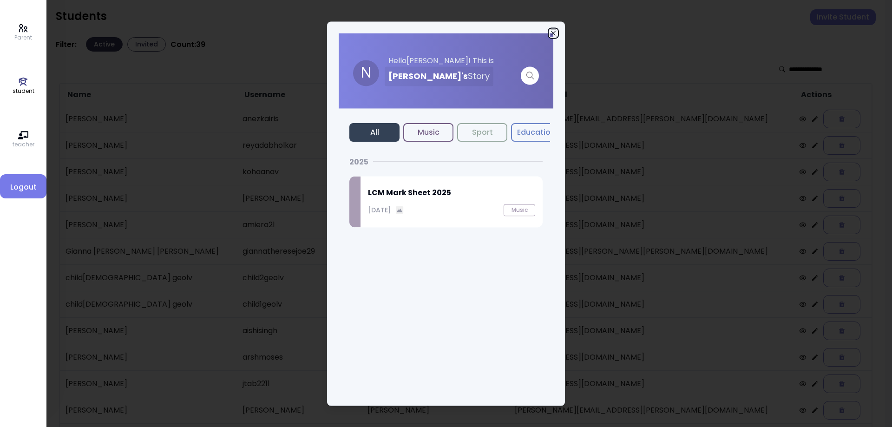
click at [551, 33] on icon "button" at bounding box center [552, 32] width 7 height 7
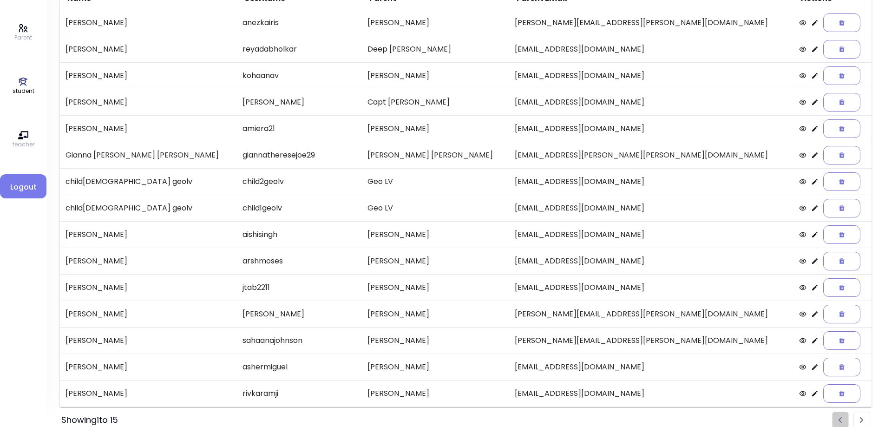
scroll to position [107, 0]
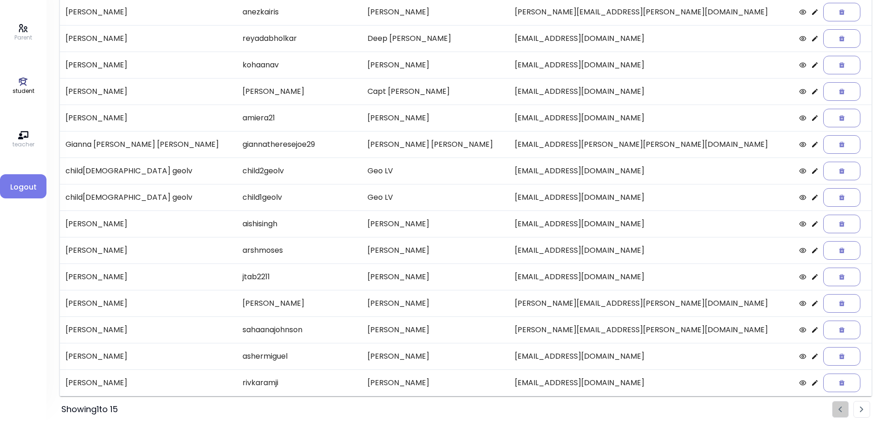
click at [861, 411] on img "Pagination" at bounding box center [862, 409] width 4 height 6
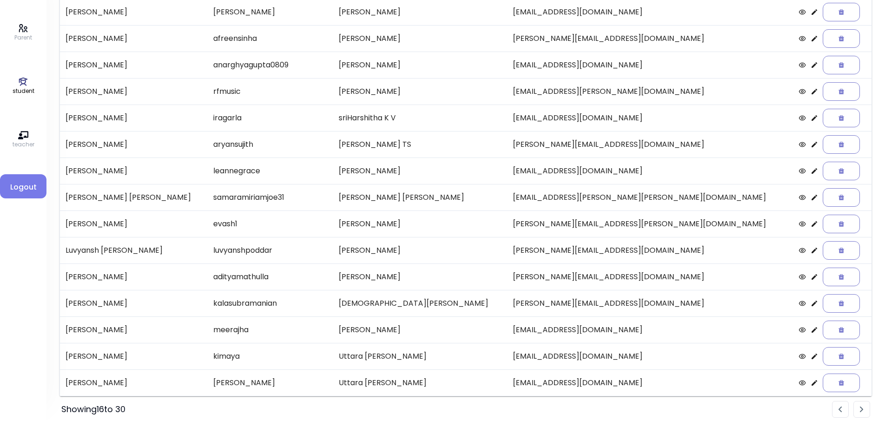
click at [861, 411] on img "Pagination" at bounding box center [862, 409] width 4 height 6
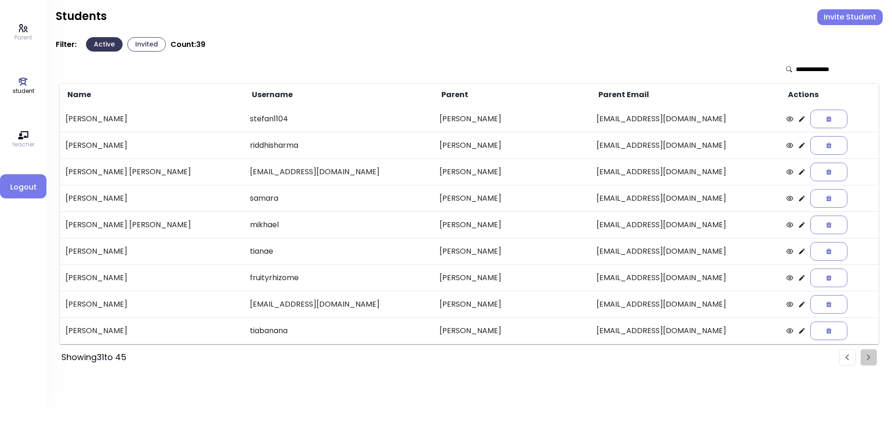
click at [799, 172] on icon at bounding box center [802, 172] width 6 height 6
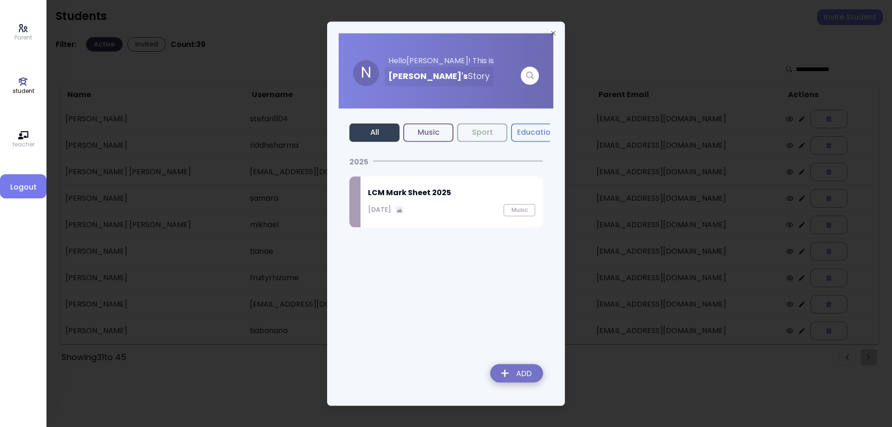
click at [375, 204] on div "[DATE] Music" at bounding box center [451, 210] width 167 height 12
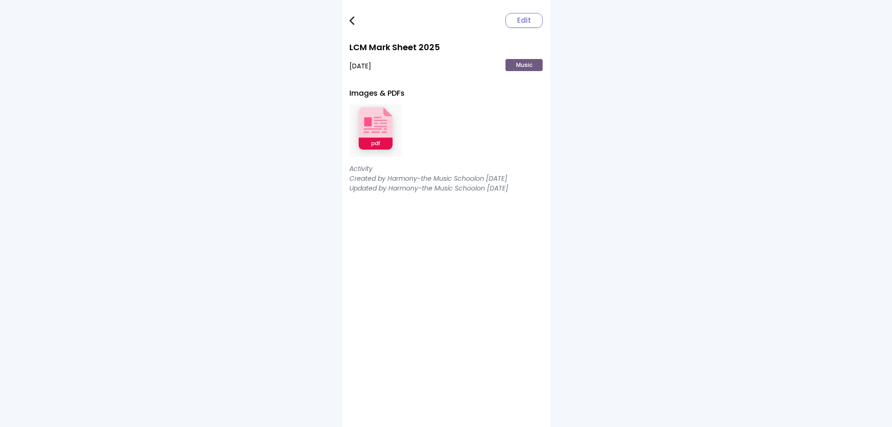
click at [372, 133] on img at bounding box center [375, 130] width 52 height 61
click at [352, 22] on img at bounding box center [351, 20] width 5 height 9
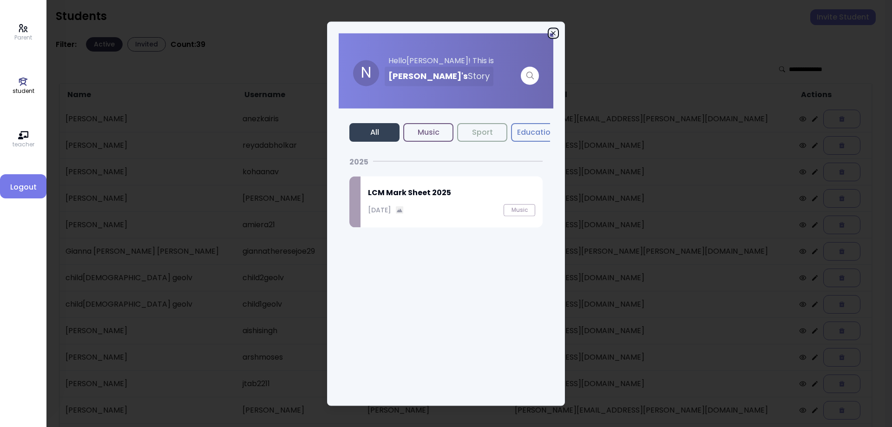
click at [552, 32] on icon "button" at bounding box center [552, 32] width 7 height 7
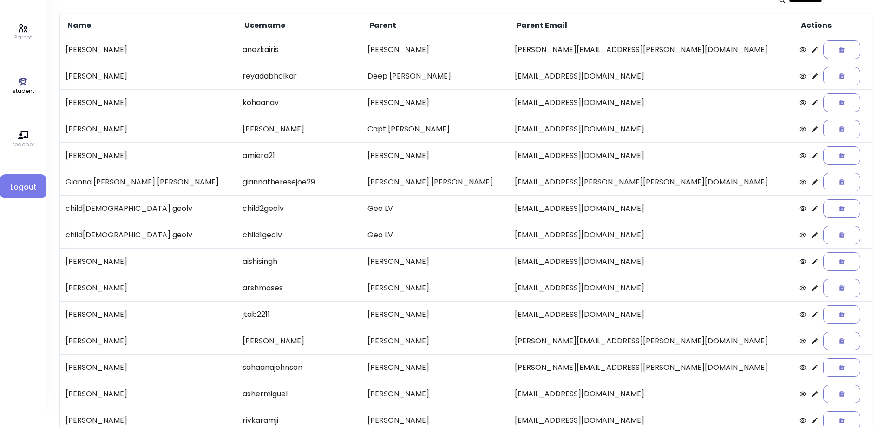
scroll to position [107, 0]
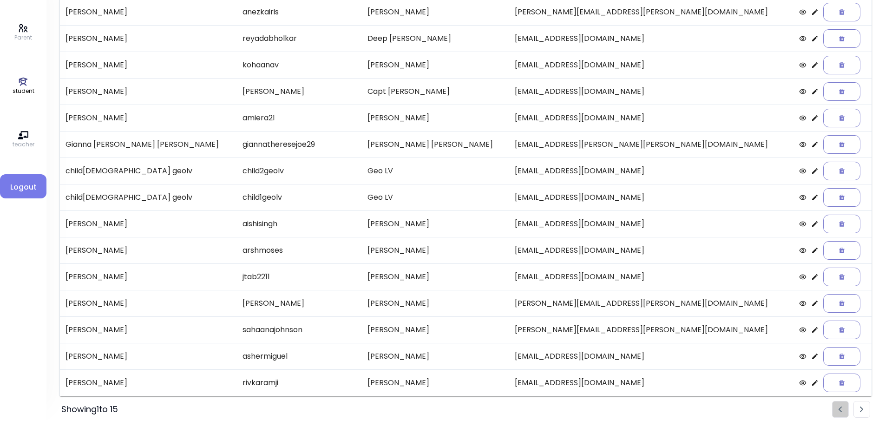
click at [859, 411] on li "Pagination" at bounding box center [861, 409] width 17 height 17
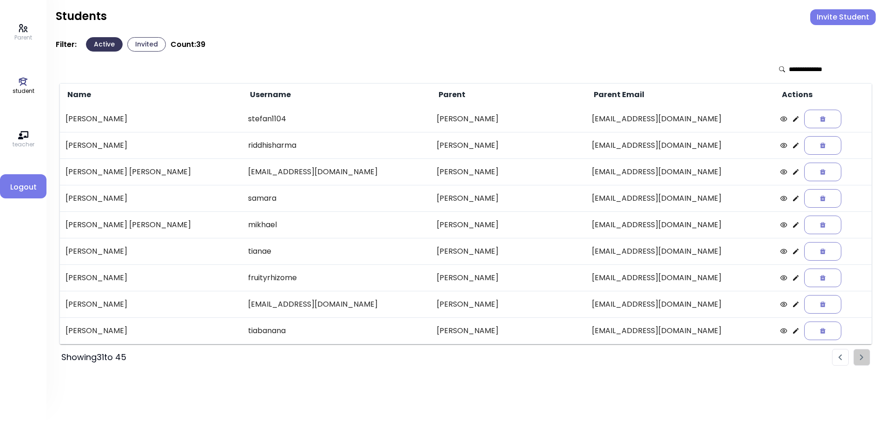
scroll to position [0, 0]
click at [798, 199] on icon at bounding box center [801, 198] width 7 height 7
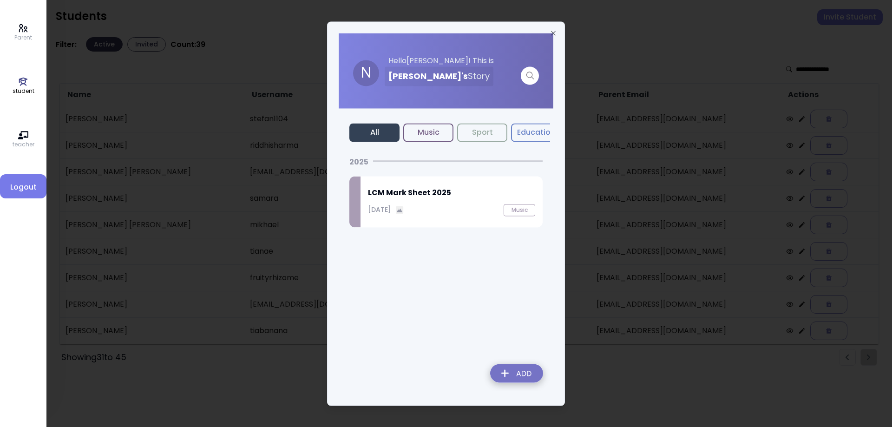
click at [425, 196] on h2 "LCM Mark Sheet 2025" at bounding box center [451, 192] width 167 height 11
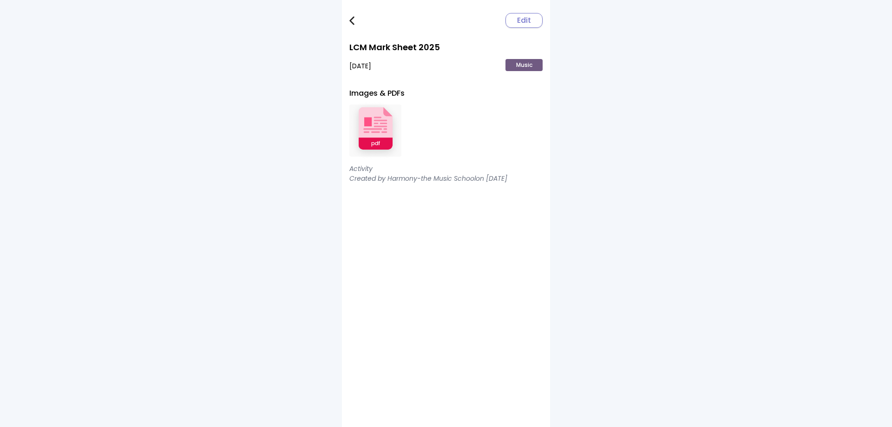
click at [379, 139] on img at bounding box center [375, 130] width 52 height 61
click at [351, 23] on img at bounding box center [351, 20] width 5 height 9
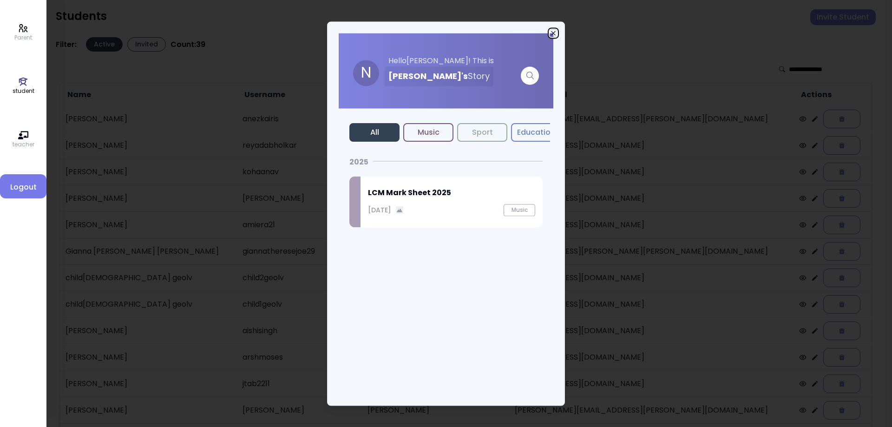
click at [552, 31] on icon "button" at bounding box center [552, 32] width 7 height 7
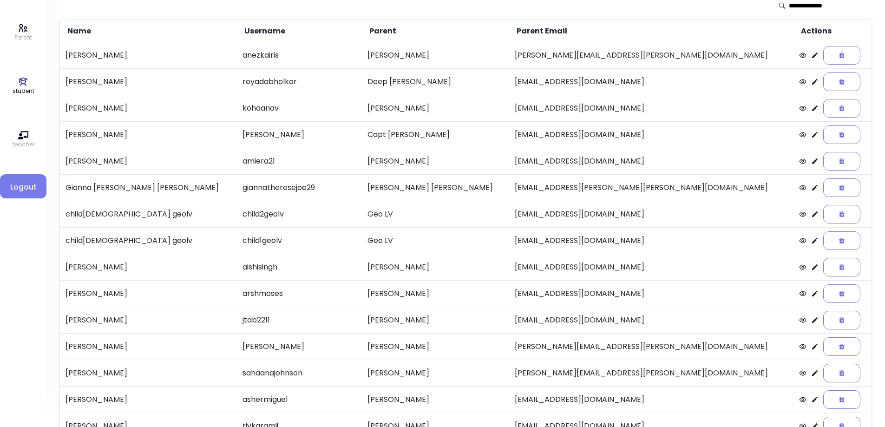
scroll to position [107, 0]
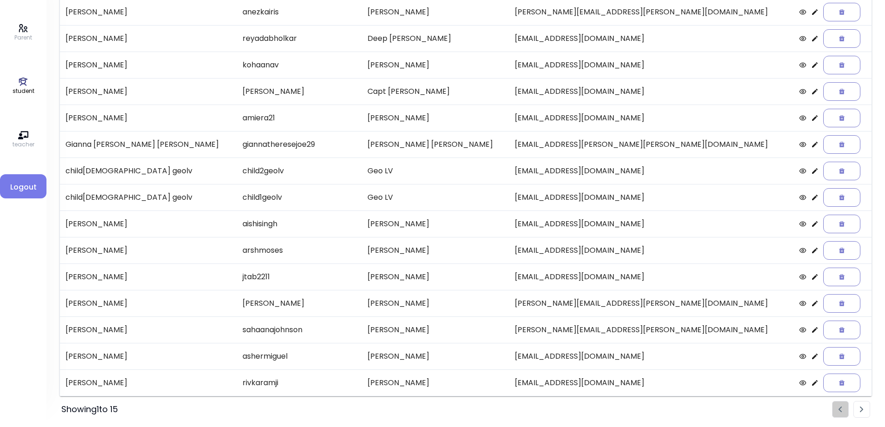
click at [863, 409] on li "Pagination" at bounding box center [861, 409] width 17 height 17
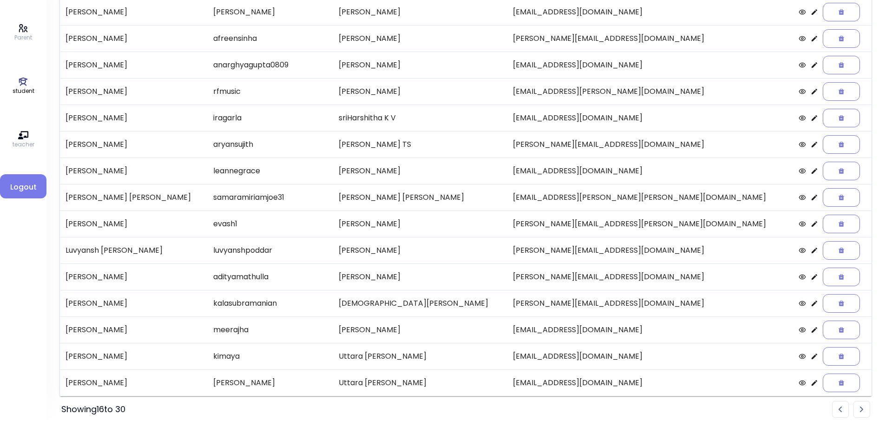
click at [863, 409] on li "Pagination" at bounding box center [861, 409] width 17 height 17
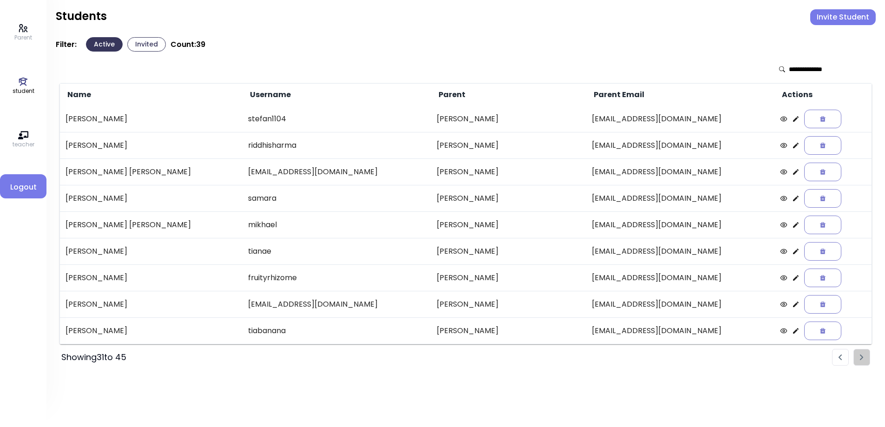
scroll to position [0, 0]
click at [798, 226] on icon at bounding box center [801, 224] width 7 height 7
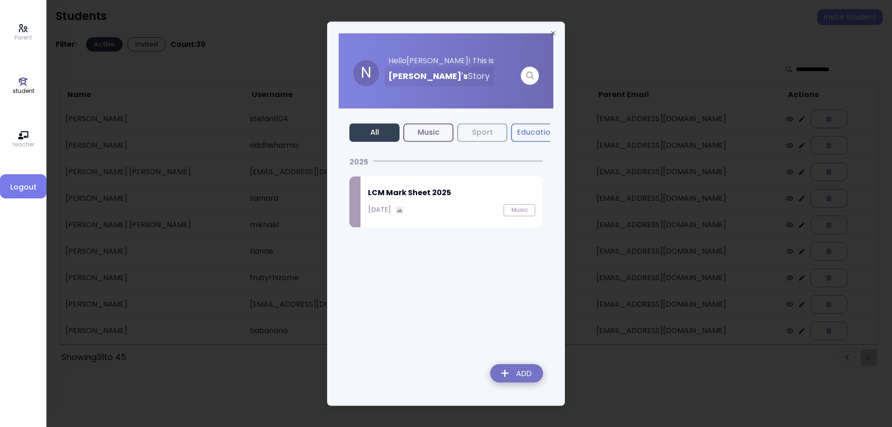
click at [404, 209] on div "[DATE]" at bounding box center [386, 210] width 36 height 10
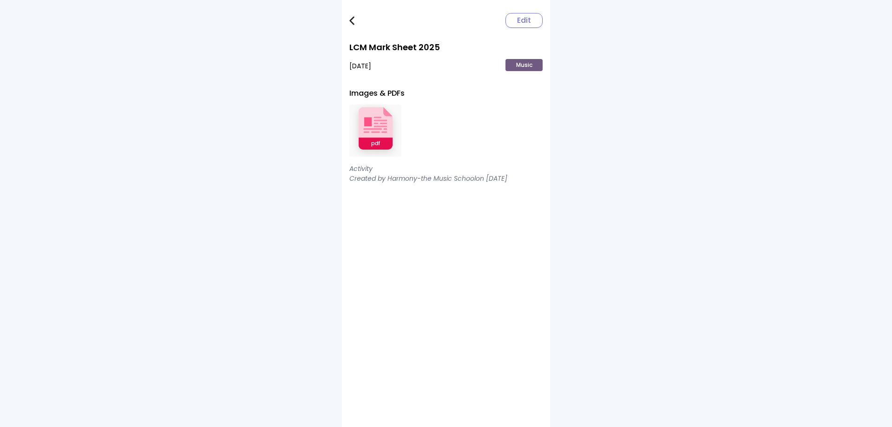
click at [357, 132] on img at bounding box center [375, 130] width 52 height 61
click at [353, 20] on img at bounding box center [351, 20] width 5 height 9
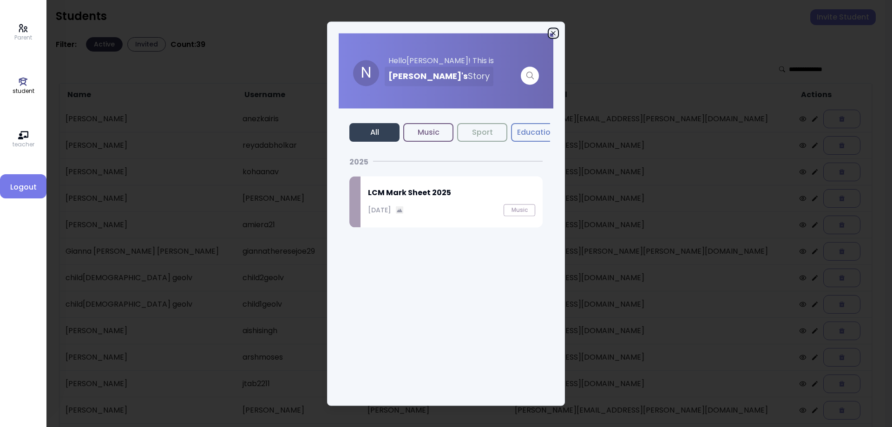
click at [554, 32] on icon "button" at bounding box center [552, 32] width 7 height 7
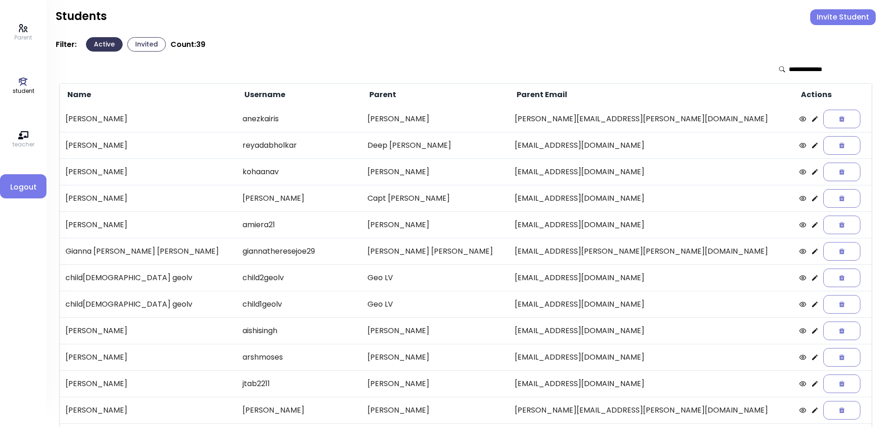
scroll to position [107, 0]
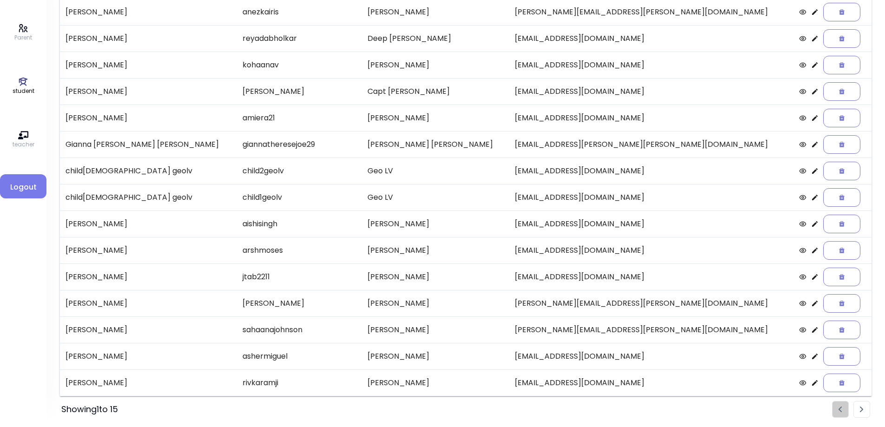
click at [860, 411] on img "Pagination" at bounding box center [862, 409] width 4 height 6
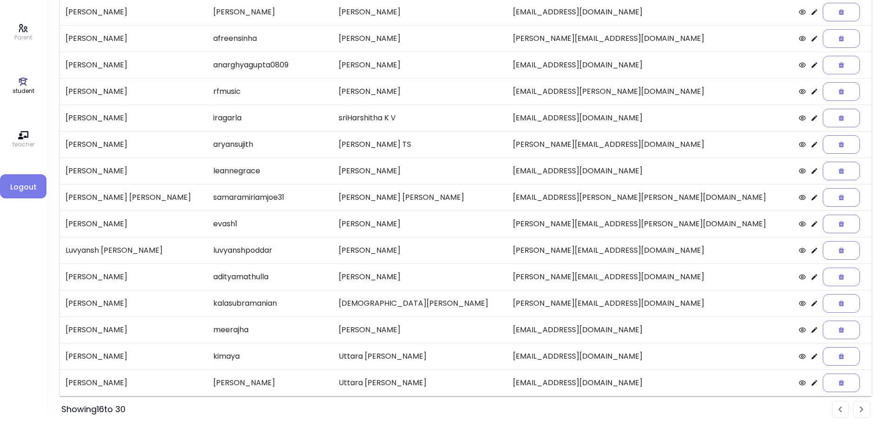
click at [861, 411] on img "Pagination" at bounding box center [862, 409] width 4 height 6
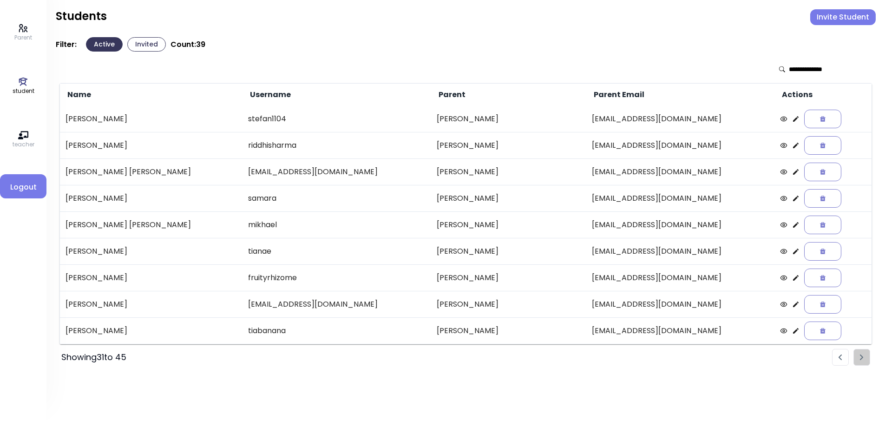
scroll to position [0, 0]
click at [798, 252] on icon at bounding box center [801, 251] width 7 height 7
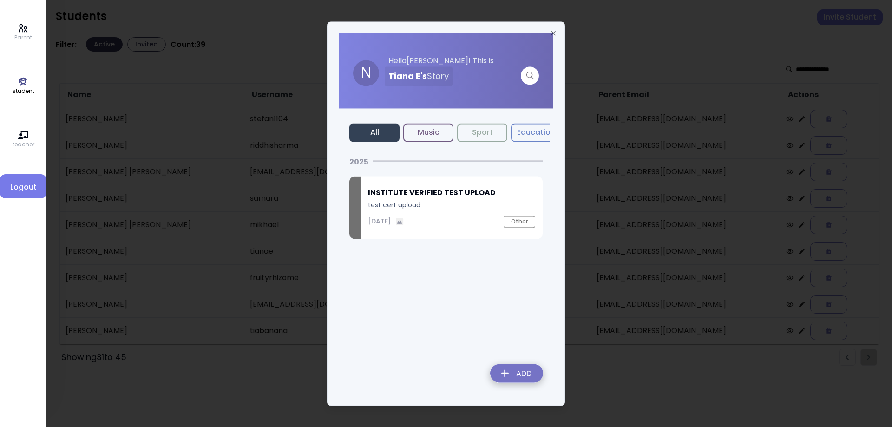
click at [437, 219] on div "[DATE] Other" at bounding box center [451, 221] width 167 height 12
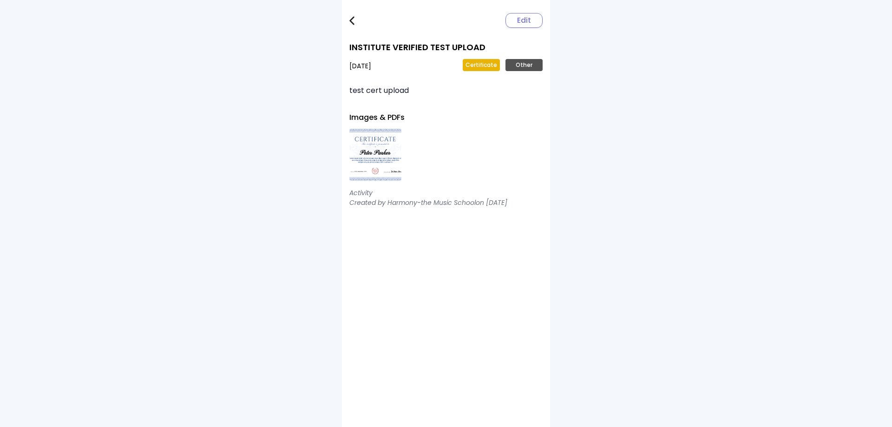
click at [351, 21] on img at bounding box center [351, 20] width 5 height 9
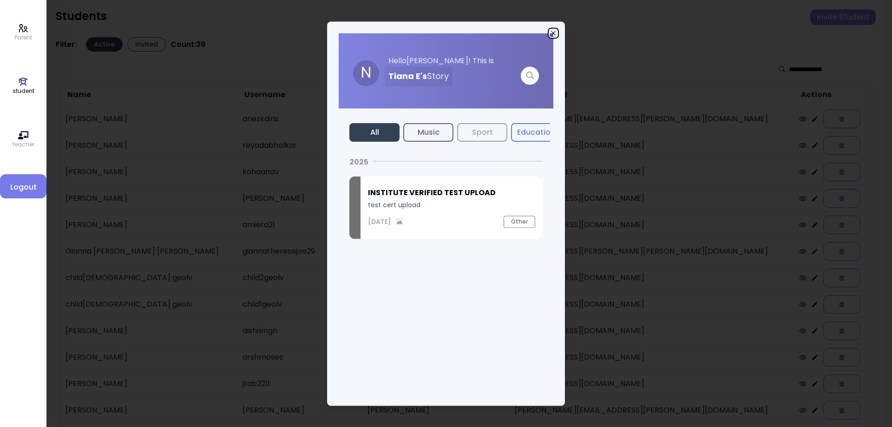
click at [553, 29] on icon "button" at bounding box center [552, 32] width 7 height 7
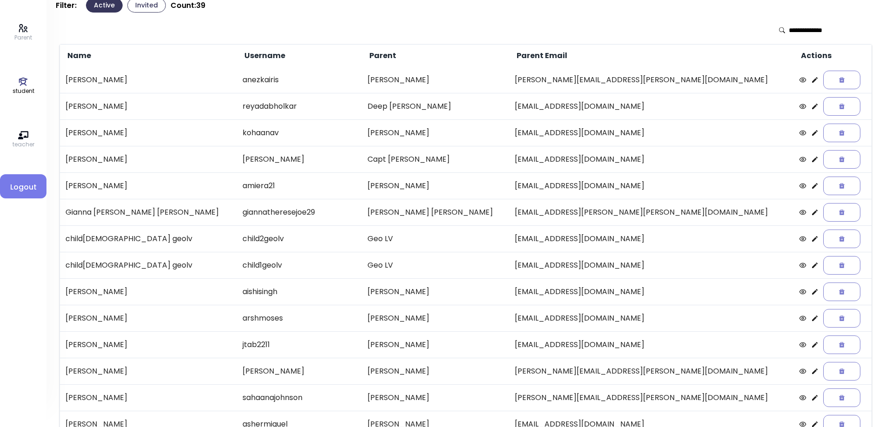
scroll to position [107, 0]
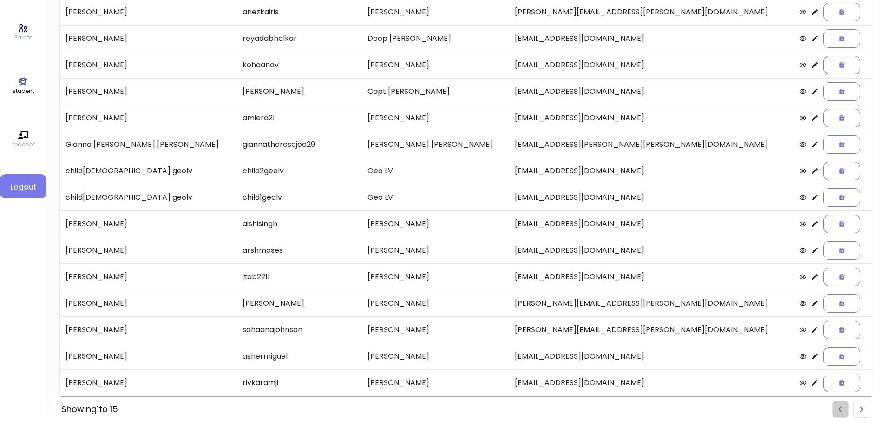
click at [861, 409] on img "Pagination" at bounding box center [862, 409] width 4 height 6
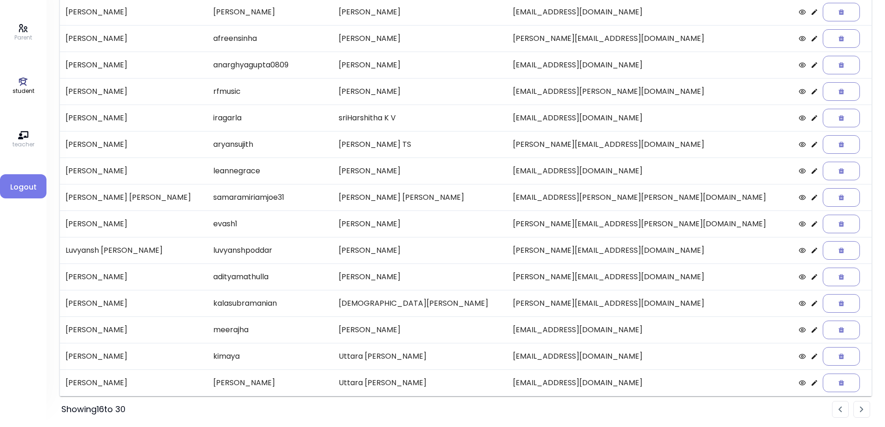
click at [861, 409] on img "Pagination" at bounding box center [862, 409] width 4 height 6
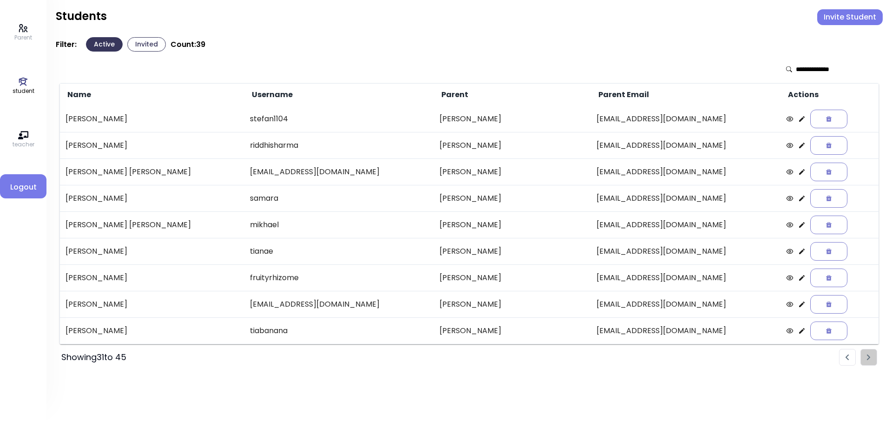
click at [799, 279] on icon at bounding box center [802, 278] width 6 height 6
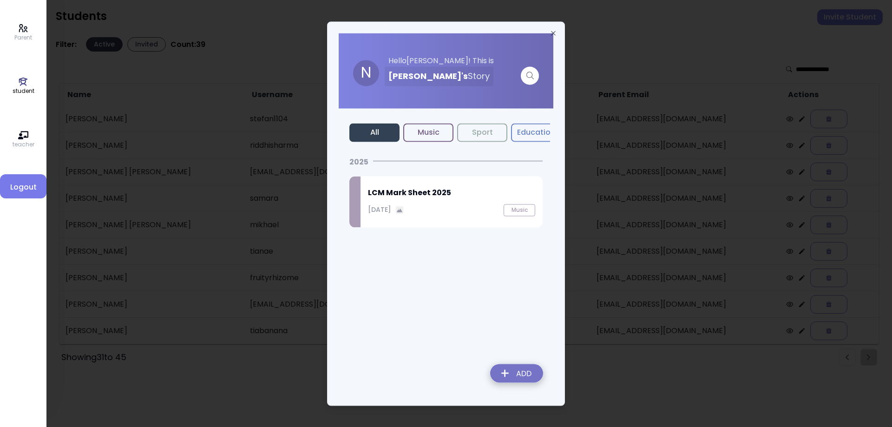
click at [399, 217] on div "LCM Mark Sheet [DATE], 2025 Music" at bounding box center [451, 201] width 182 height 51
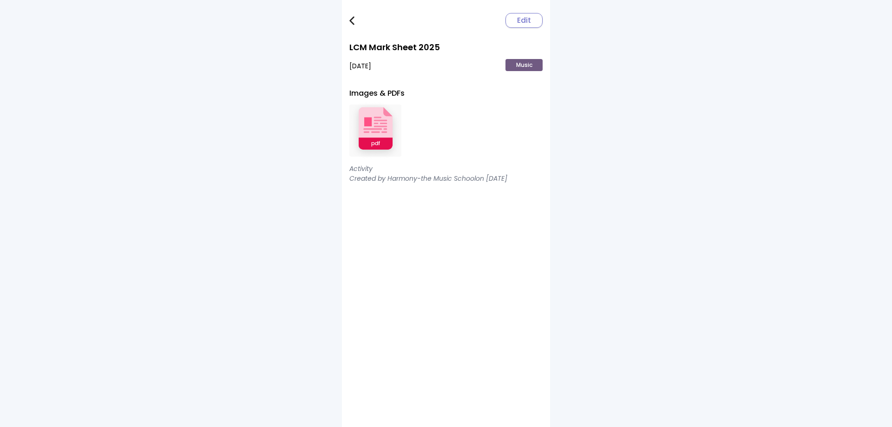
click at [375, 144] on img at bounding box center [375, 130] width 52 height 61
click at [352, 16] on img at bounding box center [351, 20] width 5 height 9
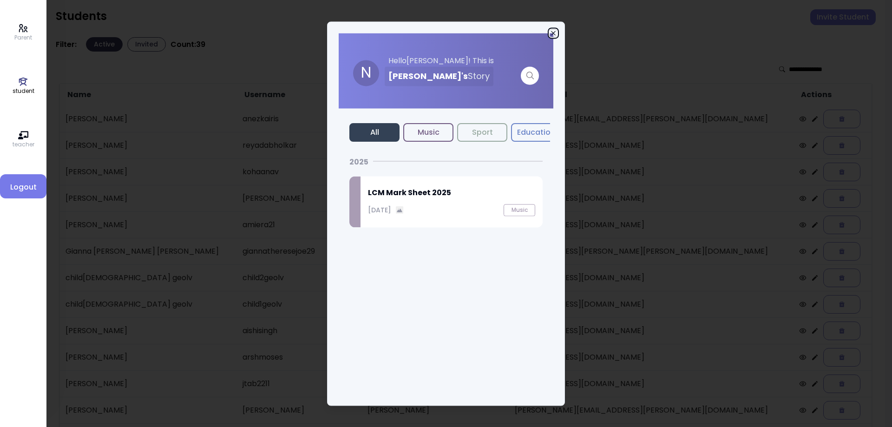
click at [551, 32] on icon "button" at bounding box center [552, 32] width 7 height 7
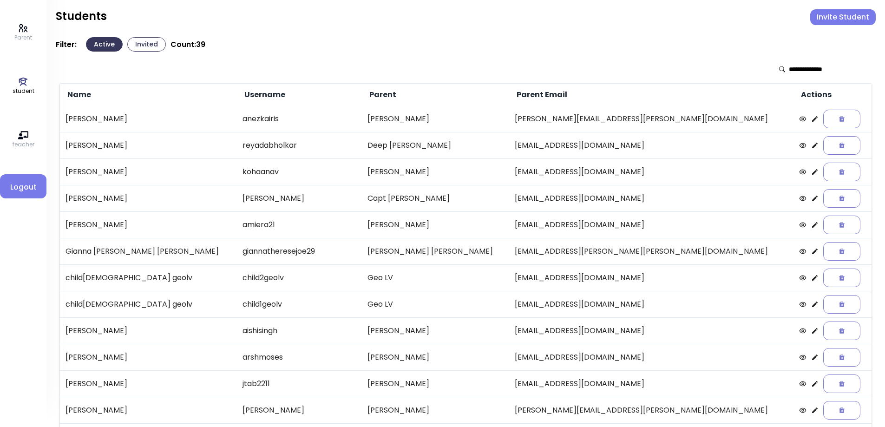
scroll to position [107, 0]
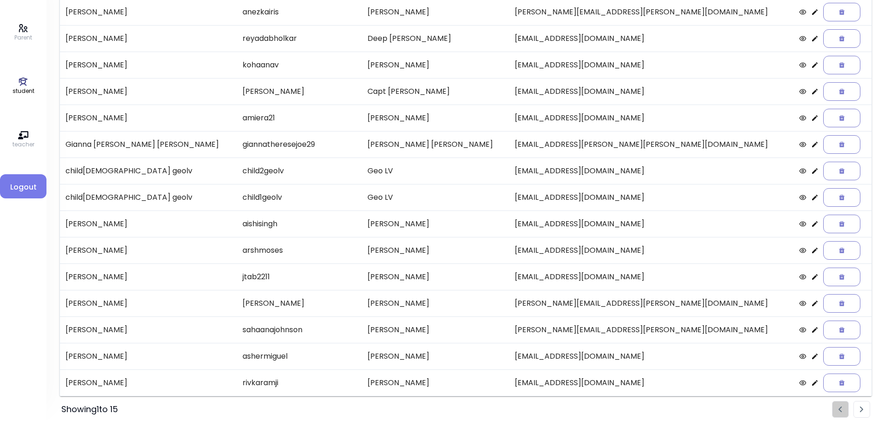
click at [861, 408] on img "Pagination" at bounding box center [862, 409] width 4 height 6
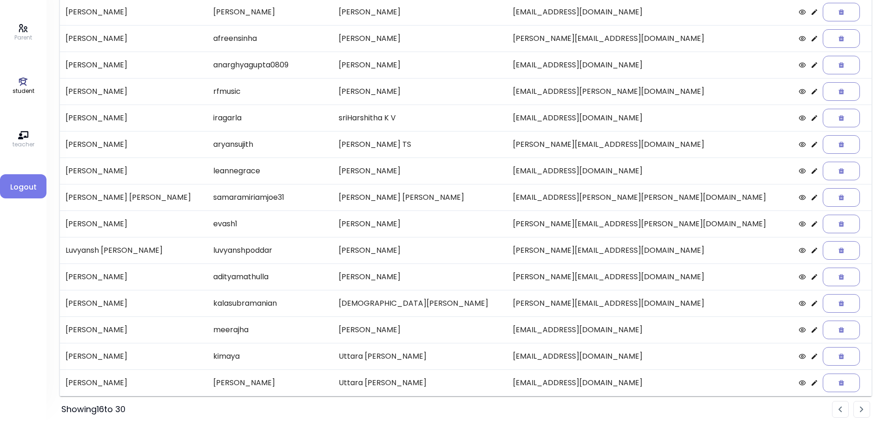
click at [861, 408] on img "Pagination" at bounding box center [862, 409] width 4 height 6
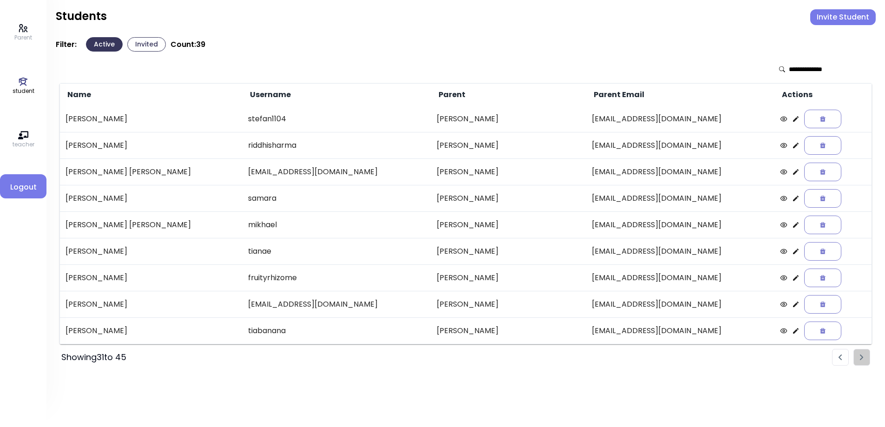
scroll to position [0, 0]
click at [799, 307] on icon at bounding box center [802, 304] width 6 height 6
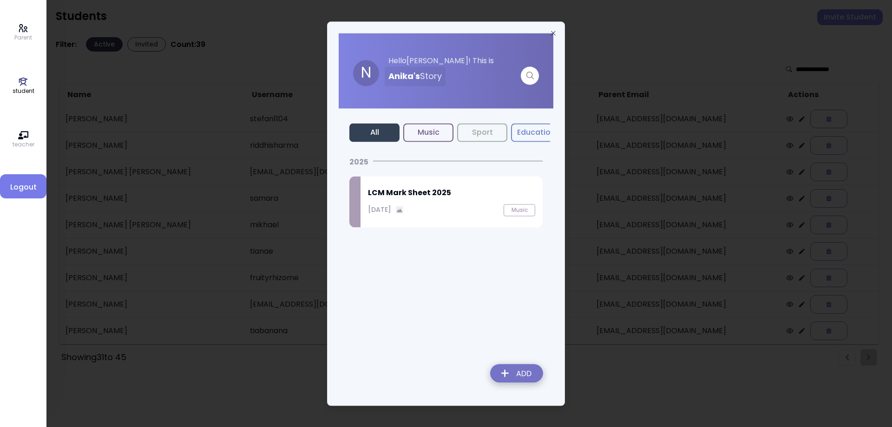
click at [398, 200] on div "LCM Mark Sheet [DATE], 2025 Music" at bounding box center [451, 201] width 182 height 51
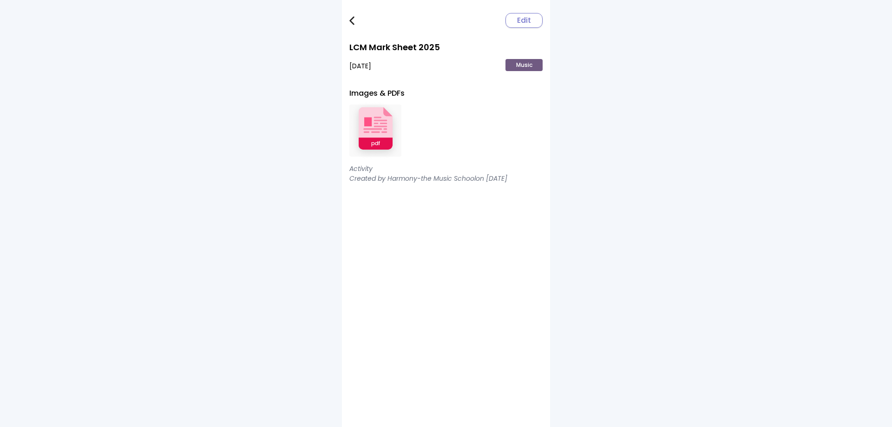
click at [379, 136] on img at bounding box center [375, 130] width 52 height 61
click at [354, 22] on img at bounding box center [351, 20] width 5 height 9
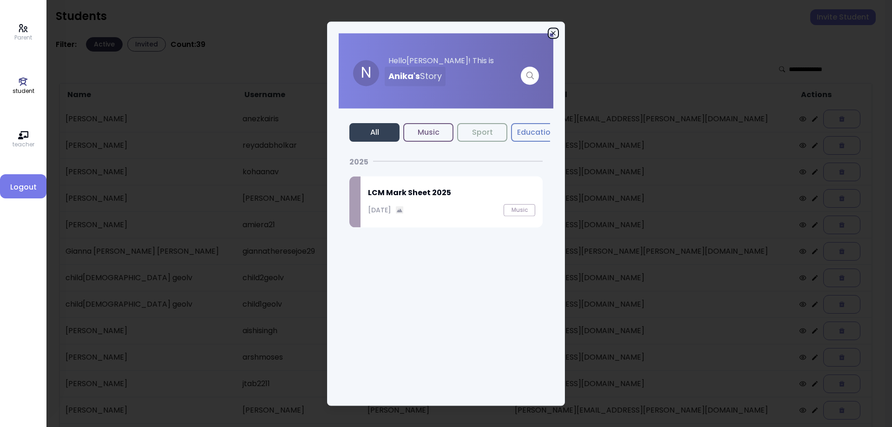
click at [553, 33] on icon "button" at bounding box center [552, 32] width 7 height 7
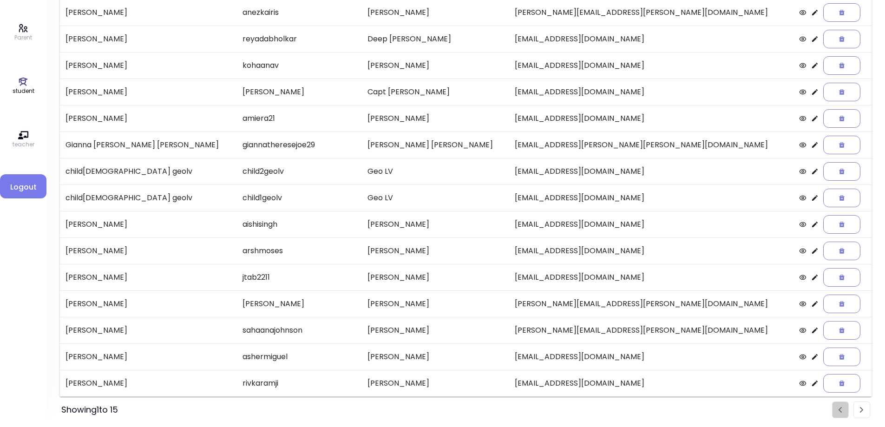
scroll to position [107, 0]
click at [858, 408] on li "Pagination" at bounding box center [861, 409] width 17 height 17
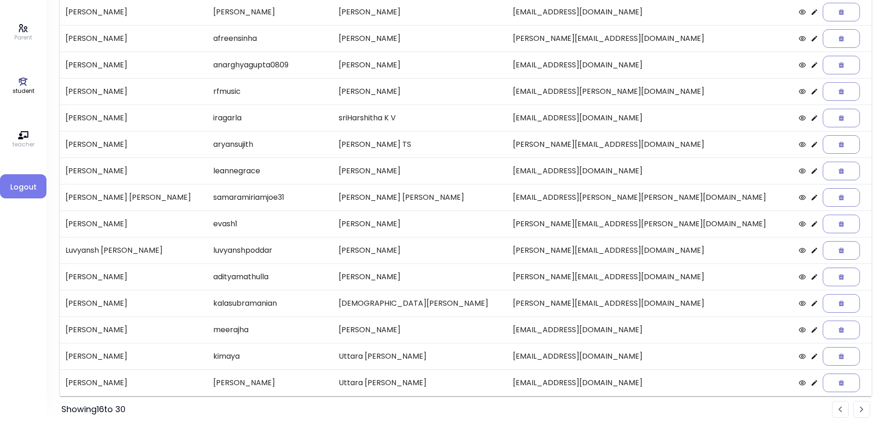
click at [858, 408] on li "Pagination" at bounding box center [861, 409] width 17 height 17
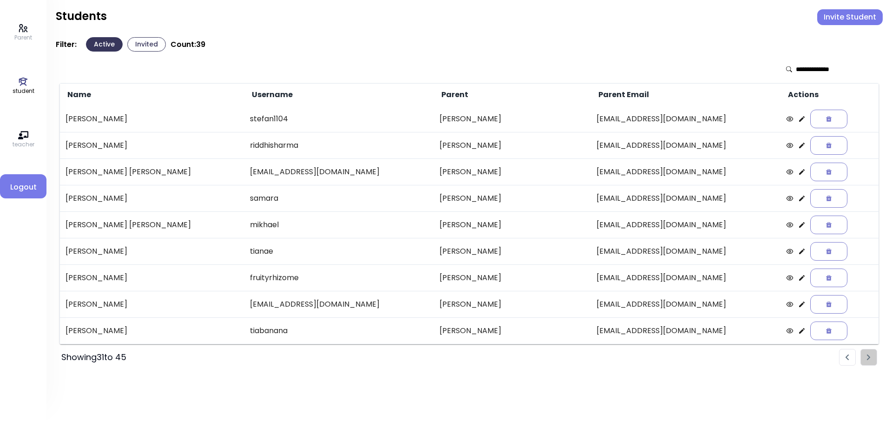
click at [798, 328] on icon at bounding box center [801, 330] width 7 height 7
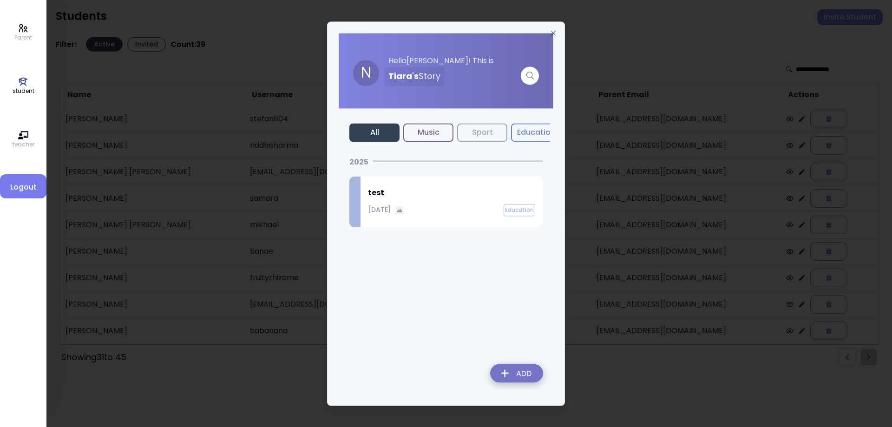
click at [391, 206] on p "[DATE]" at bounding box center [379, 210] width 23 height 10
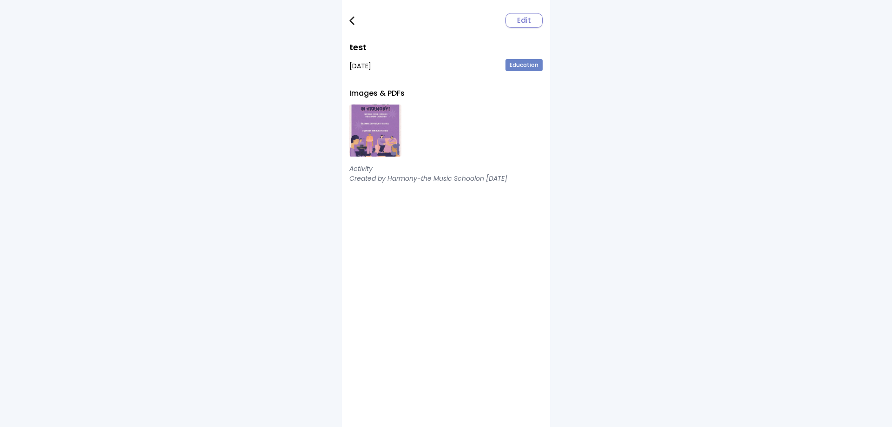
click at [352, 19] on img at bounding box center [351, 20] width 5 height 9
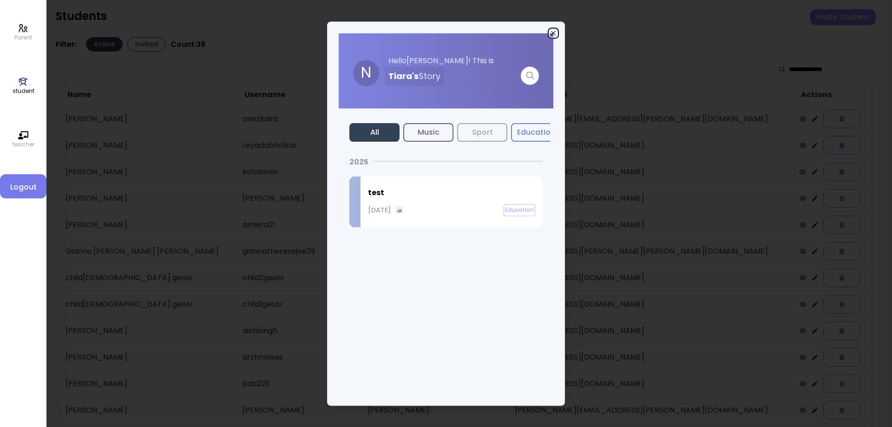
click at [551, 33] on icon "button" at bounding box center [552, 32] width 7 height 7
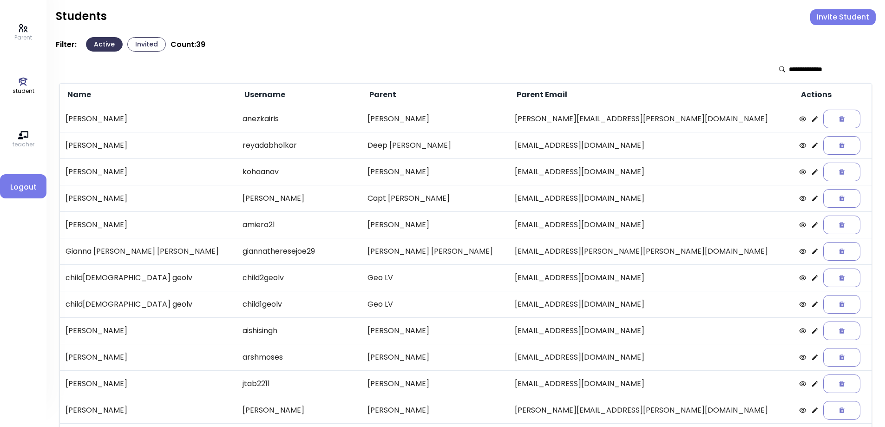
click at [16, 31] on link "Parent" at bounding box center [23, 32] width 18 height 19
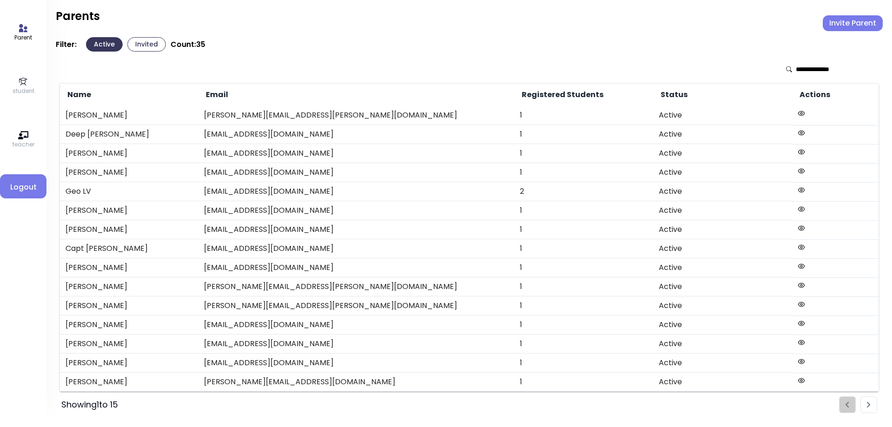
click at [870, 398] on li "Pagination" at bounding box center [868, 404] width 17 height 17
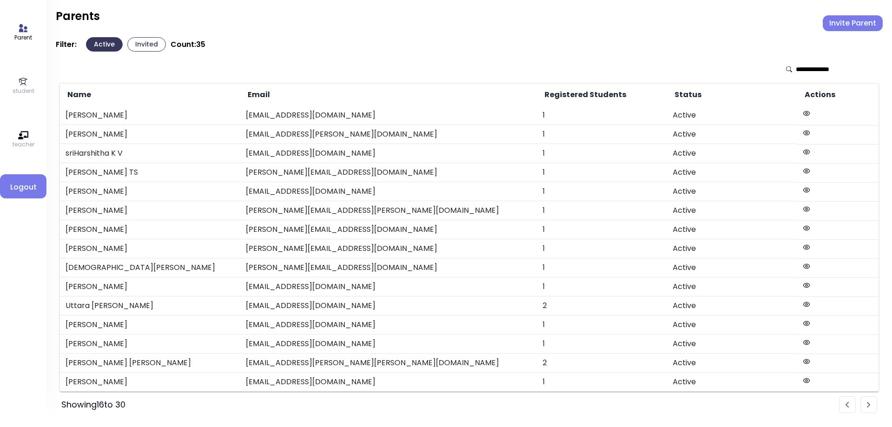
click at [870, 399] on li "Pagination" at bounding box center [868, 404] width 17 height 17
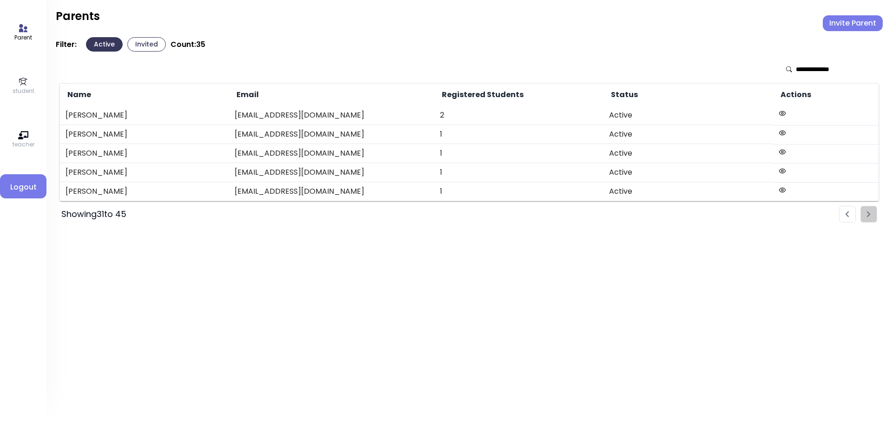
click at [19, 84] on icon at bounding box center [23, 82] width 10 height 10
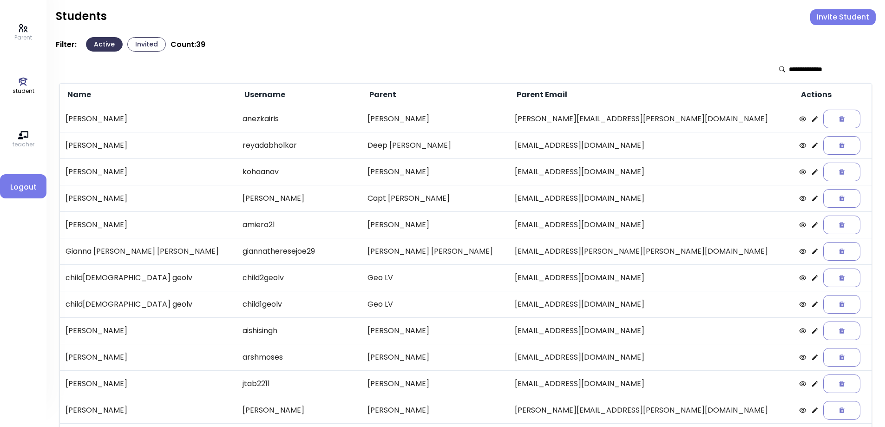
click at [23, 23] on icon at bounding box center [23, 28] width 10 height 10
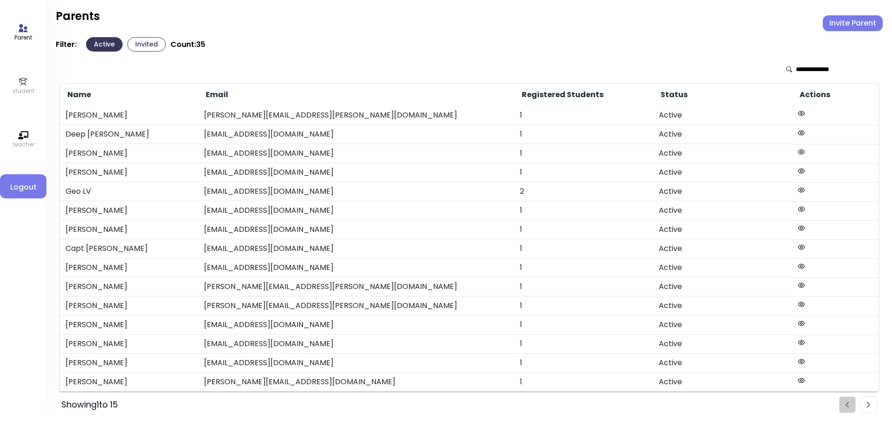
click at [20, 91] on p "student" at bounding box center [24, 91] width 22 height 8
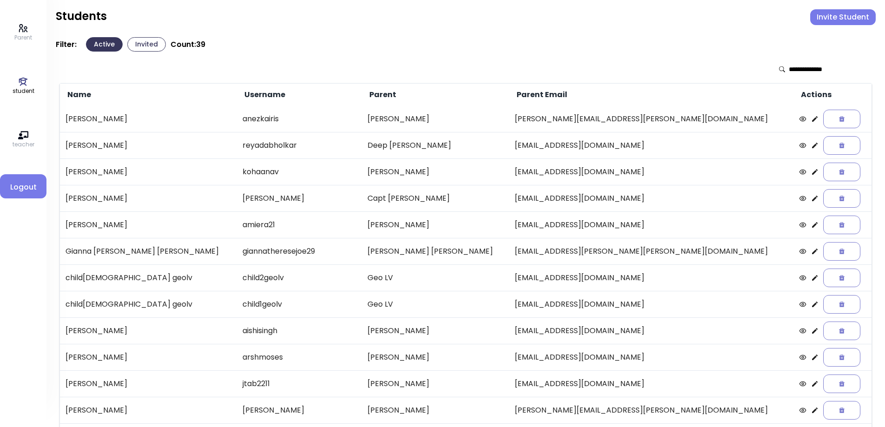
click at [144, 44] on button "Invited" at bounding box center [146, 44] width 39 height 14
